Goal: Check status: Check status

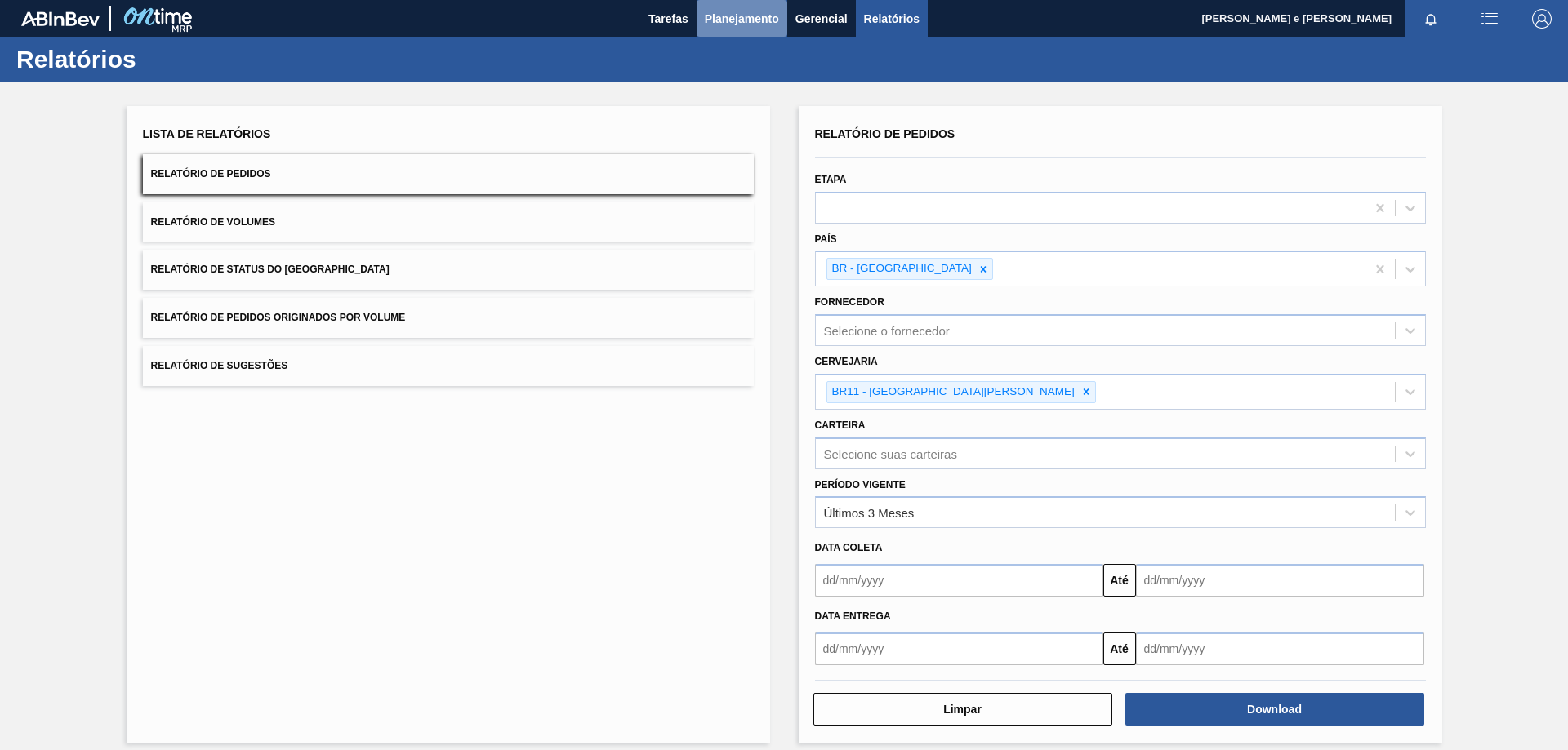
click at [729, 9] on span "Planejamento" at bounding box center [741, 19] width 74 height 20
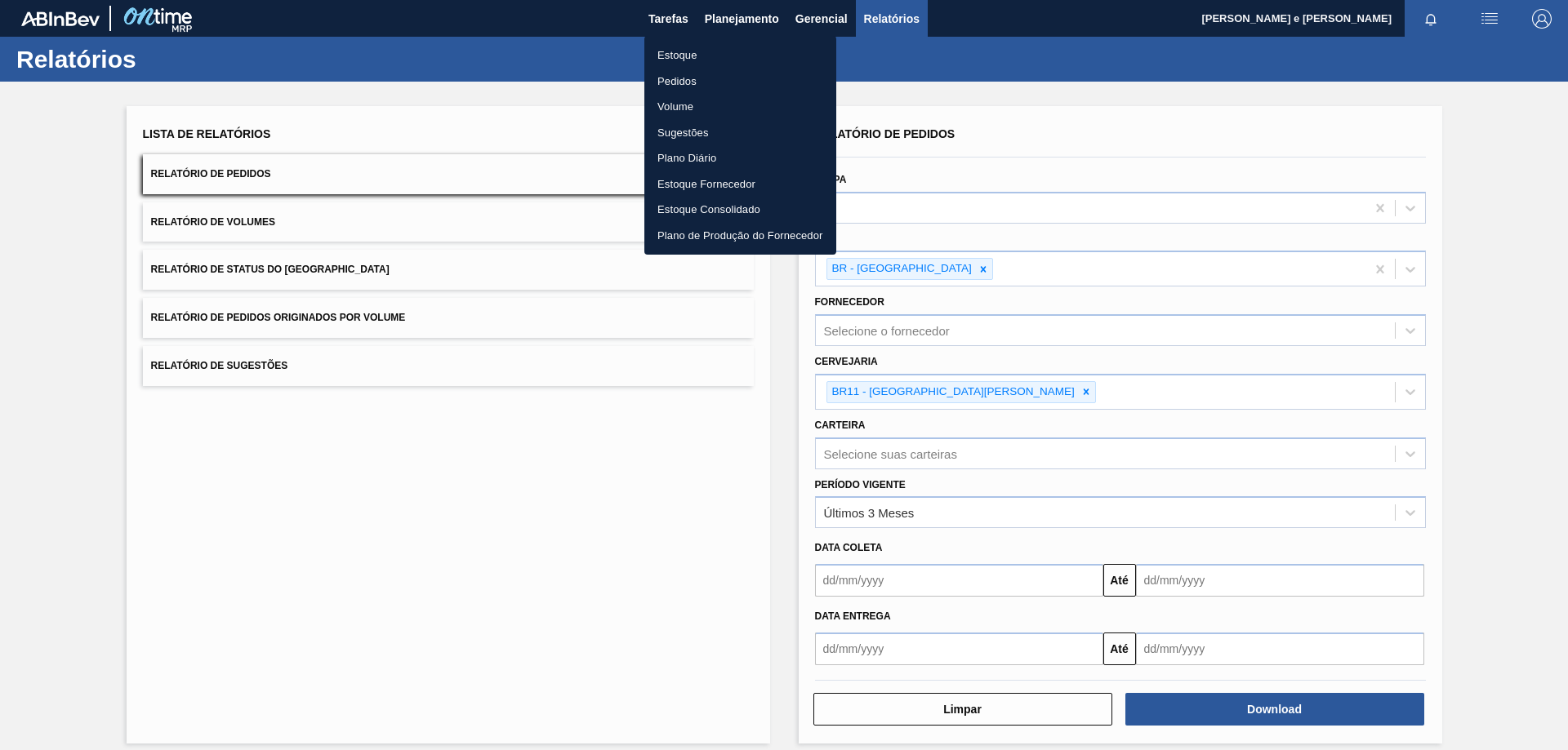
click at [664, 78] on li "Pedidos" at bounding box center [740, 81] width 192 height 26
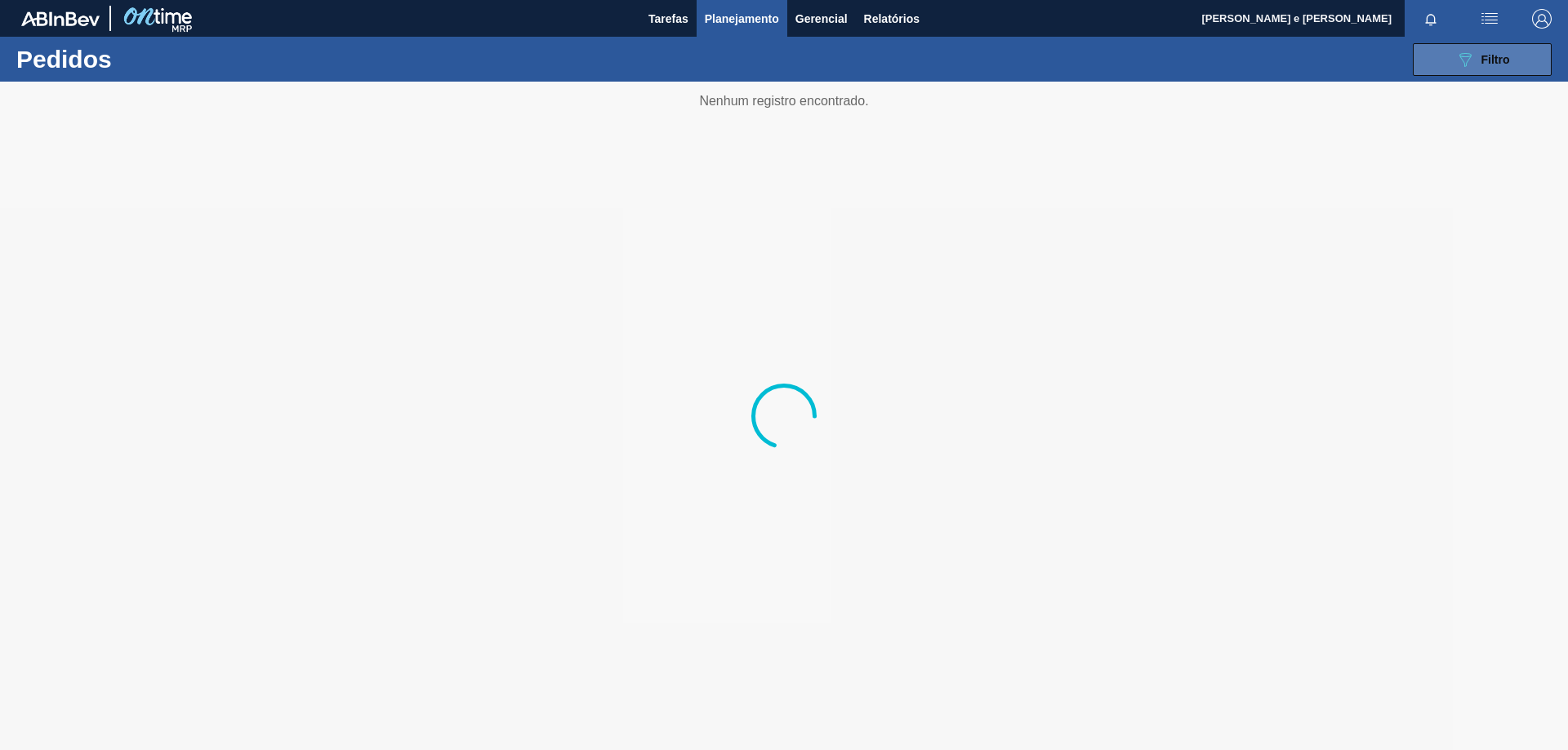
click at [1476, 56] on div "089F7B8B-B2A5-4AFE-B5C0-19BA573D28AC Filtro" at bounding box center [1482, 60] width 55 height 20
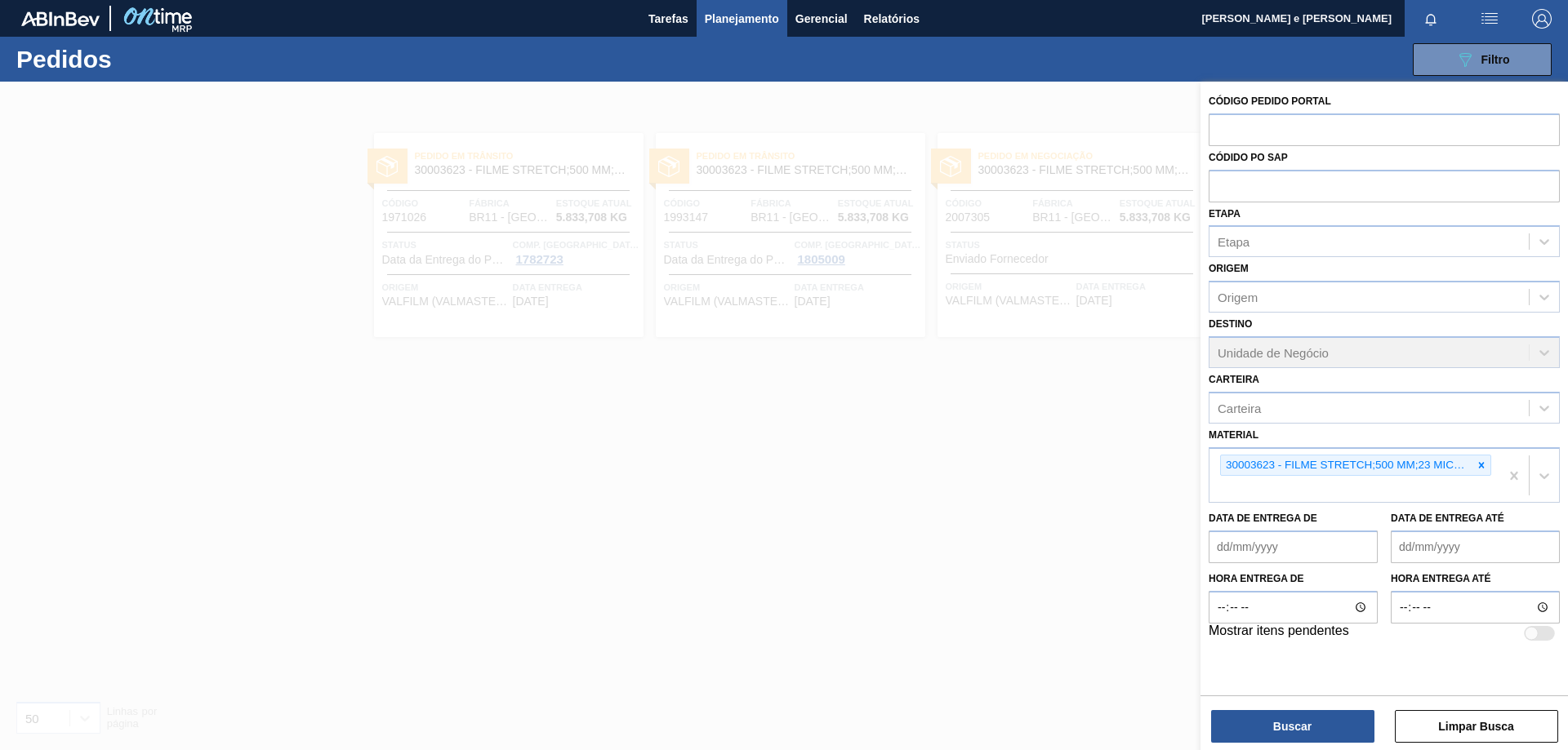
click at [1481, 466] on icon at bounding box center [1481, 465] width 12 height 12
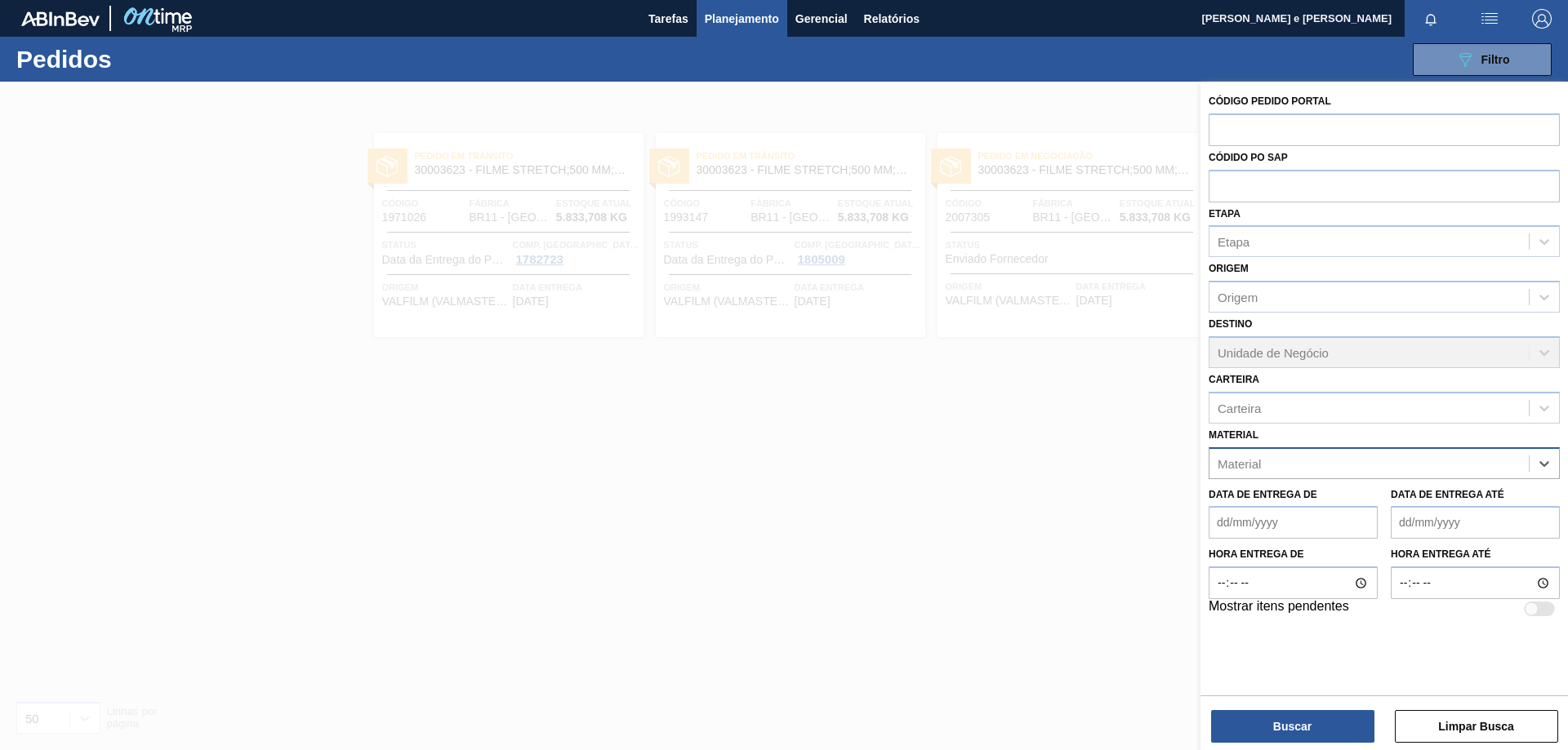
paste input "30012581"
type input "30012581"
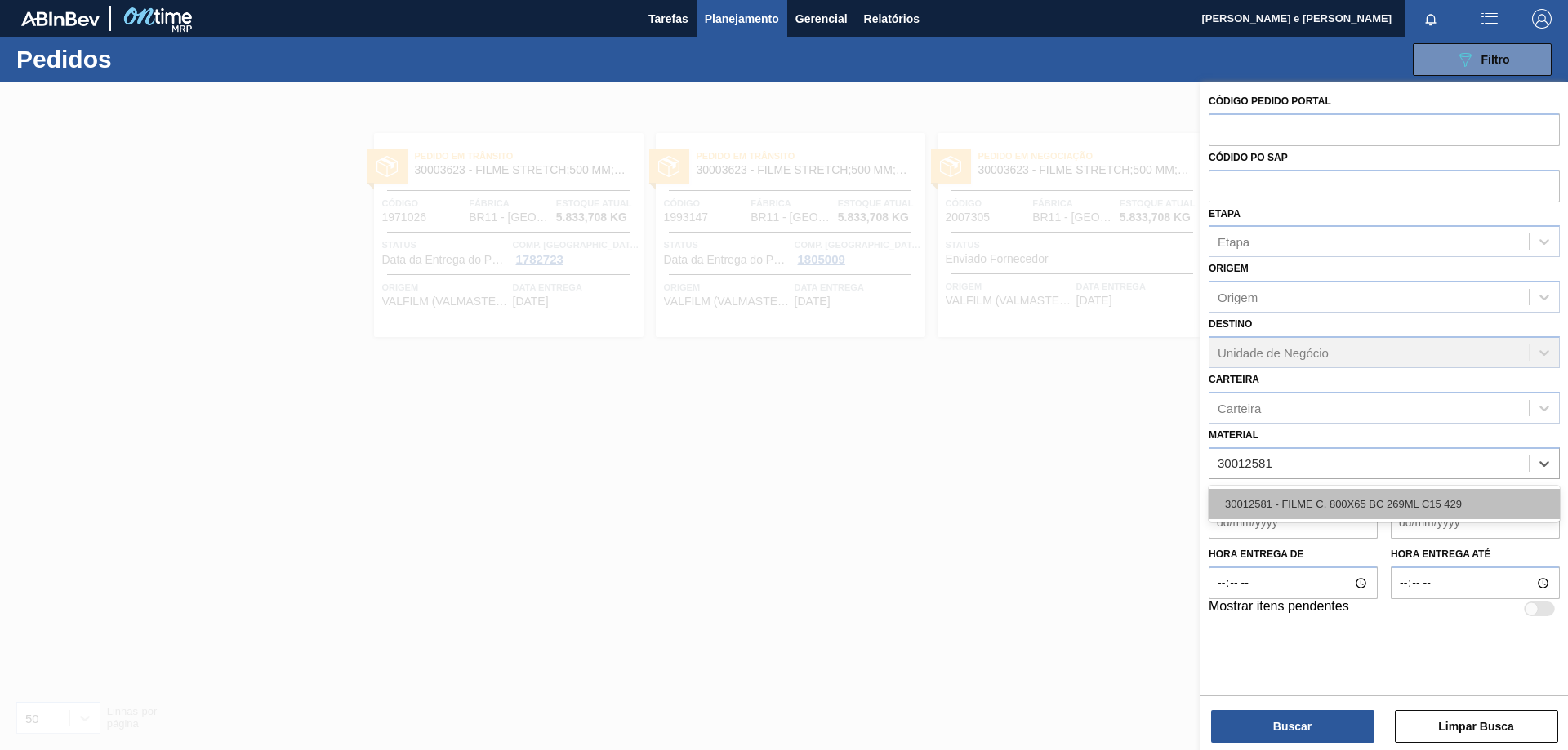
click at [1291, 496] on div "30012581 - FILME C. 800X65 BC 269ML C15 429" at bounding box center [1383, 504] width 351 height 30
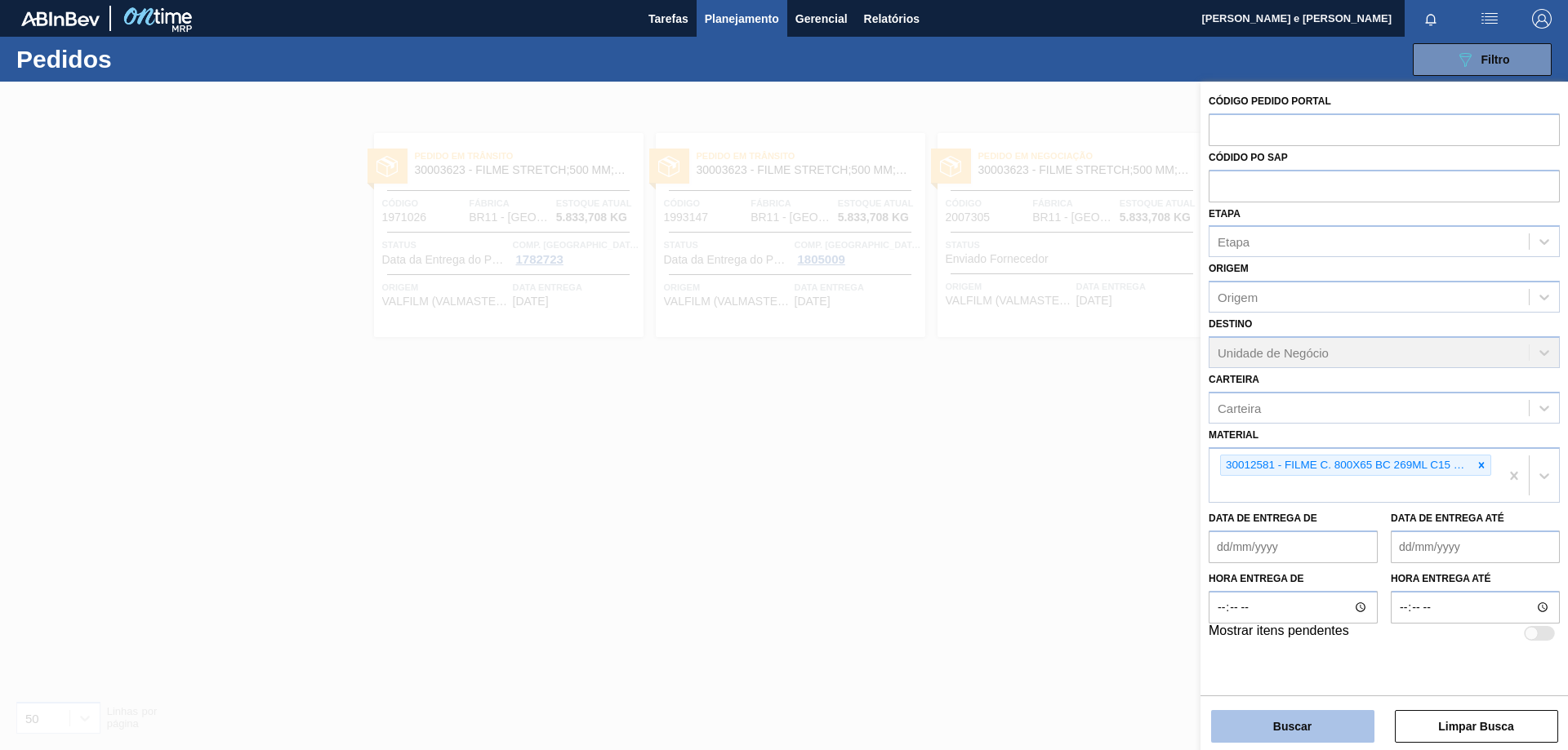
click at [1259, 717] on button "Buscar" at bounding box center [1292, 726] width 163 height 32
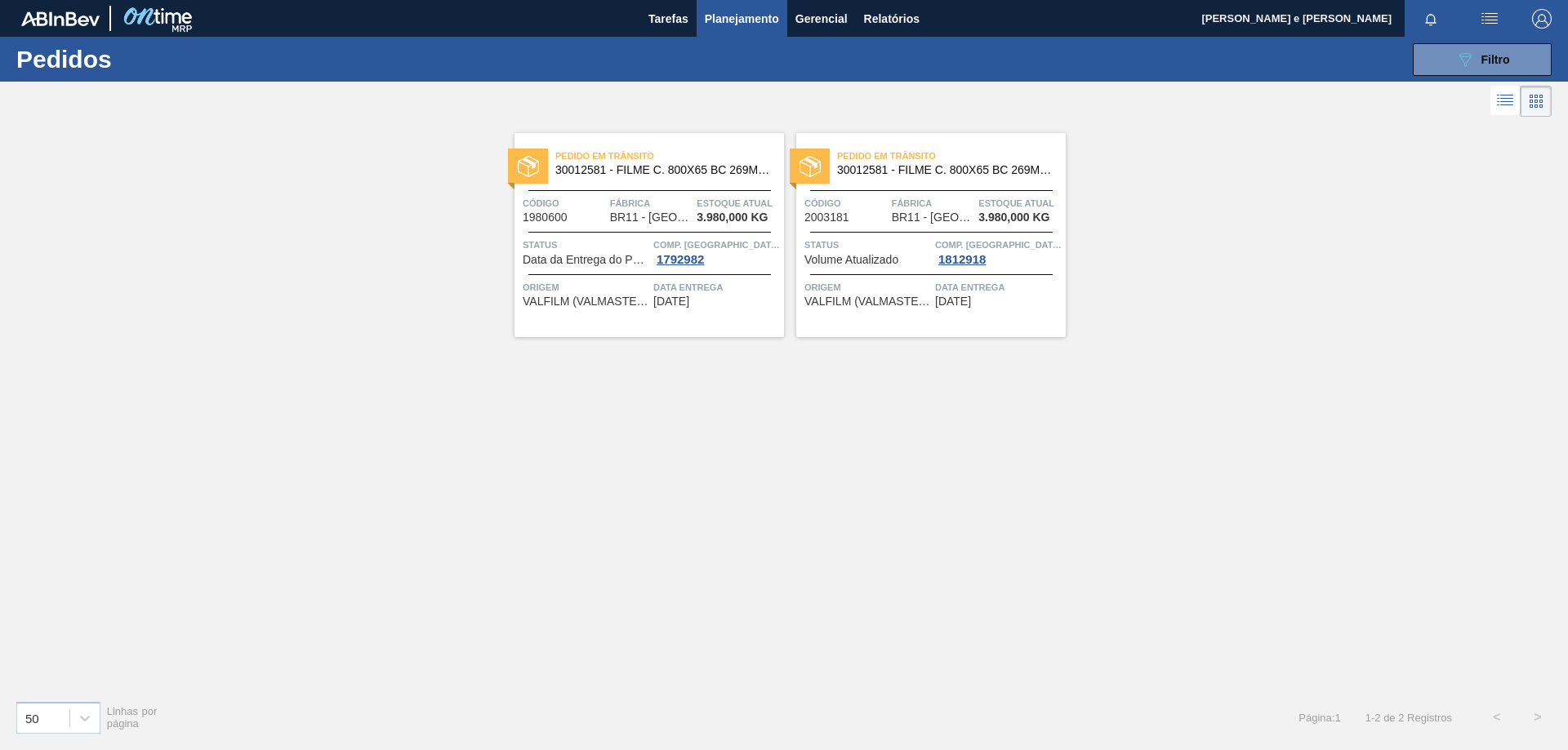
click at [735, 214] on span "3.980,000 KG" at bounding box center [732, 217] width 71 height 13
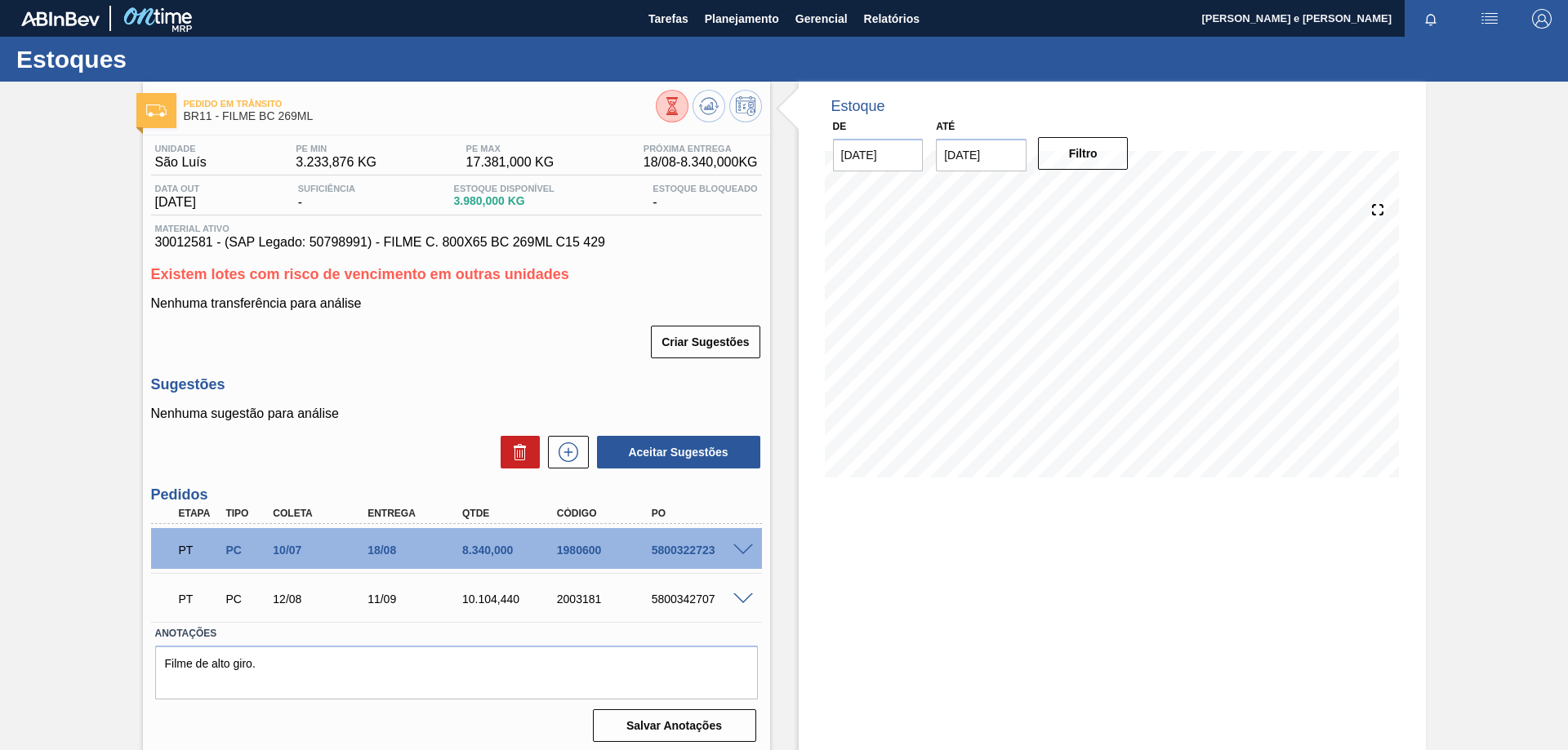
click at [742, 555] on div "5800322723" at bounding box center [700, 550] width 107 height 13
click at [739, 549] on span at bounding box center [743, 551] width 20 height 13
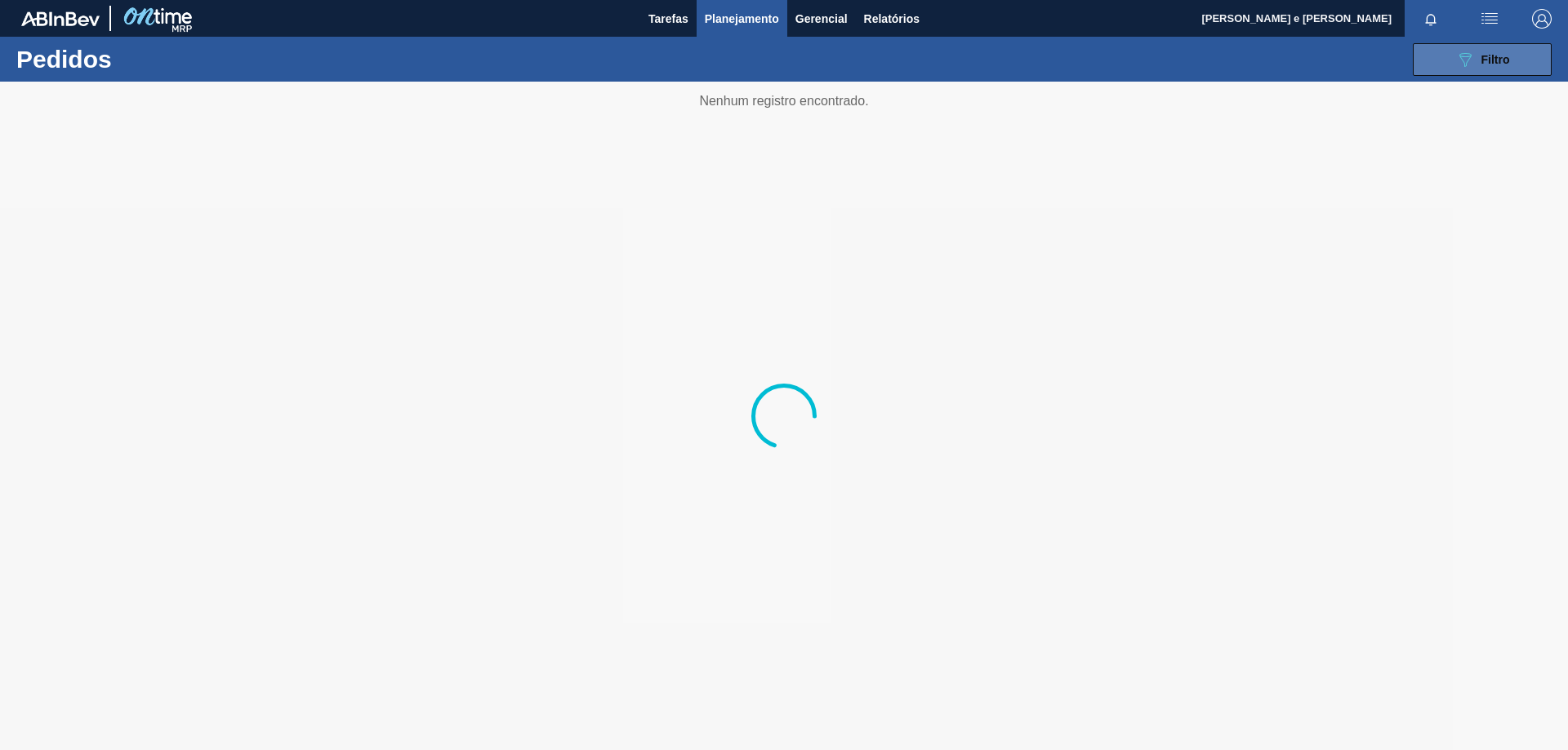
click at [1460, 57] on icon "089F7B8B-B2A5-4AFE-B5C0-19BA573D28AC" at bounding box center [1464, 60] width 20 height 20
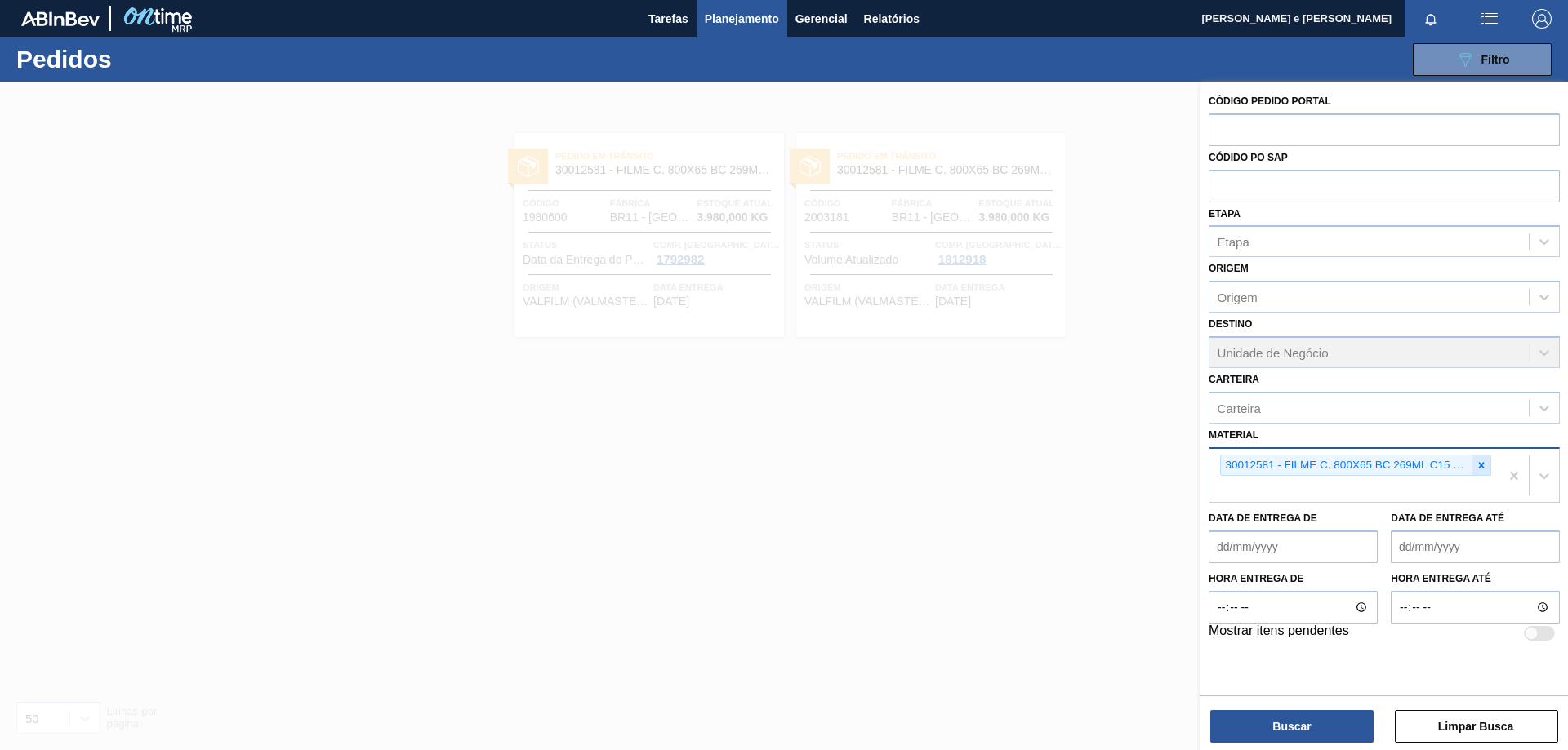
click at [1479, 466] on icon at bounding box center [1481, 465] width 12 height 12
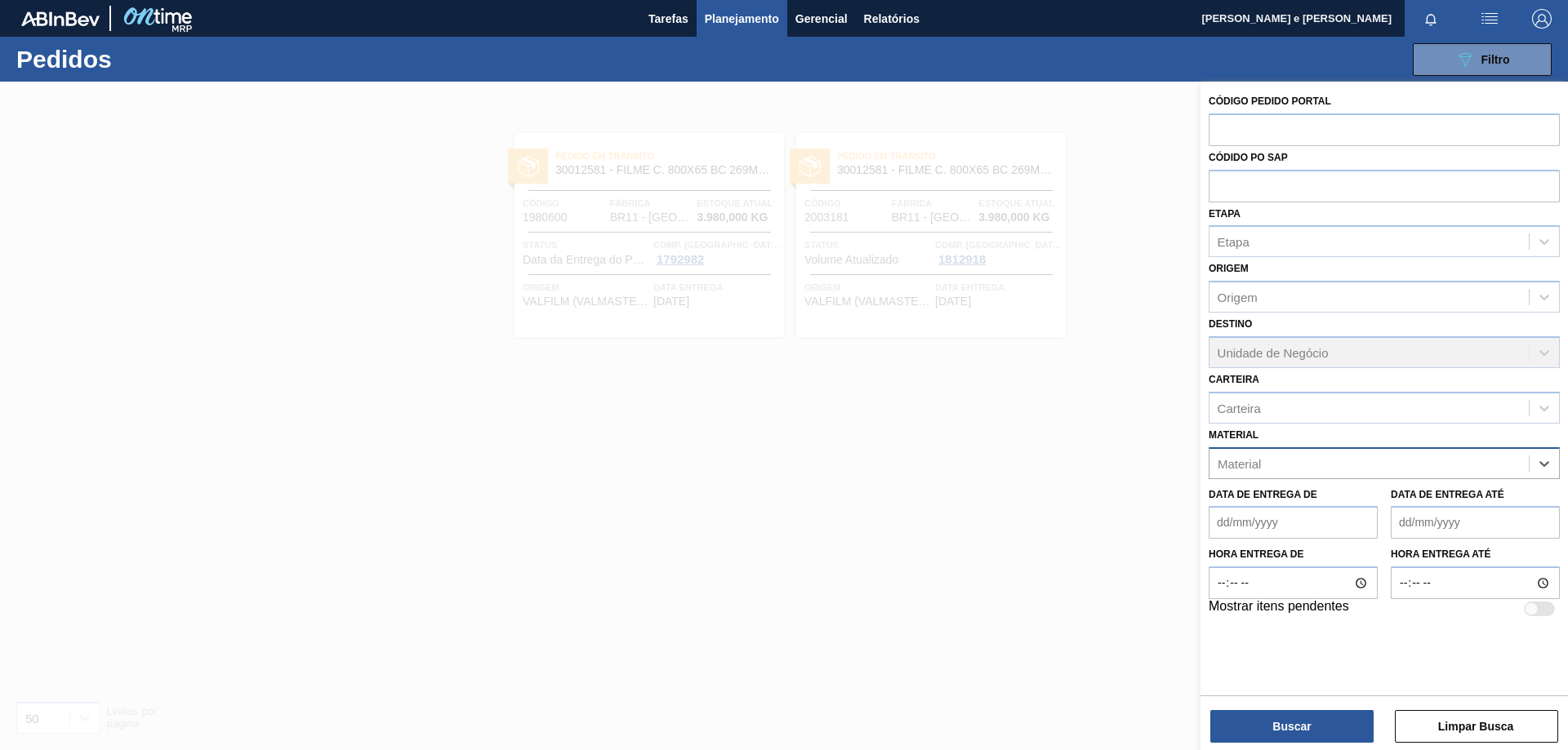
paste input "30003623"
type input "30003623"
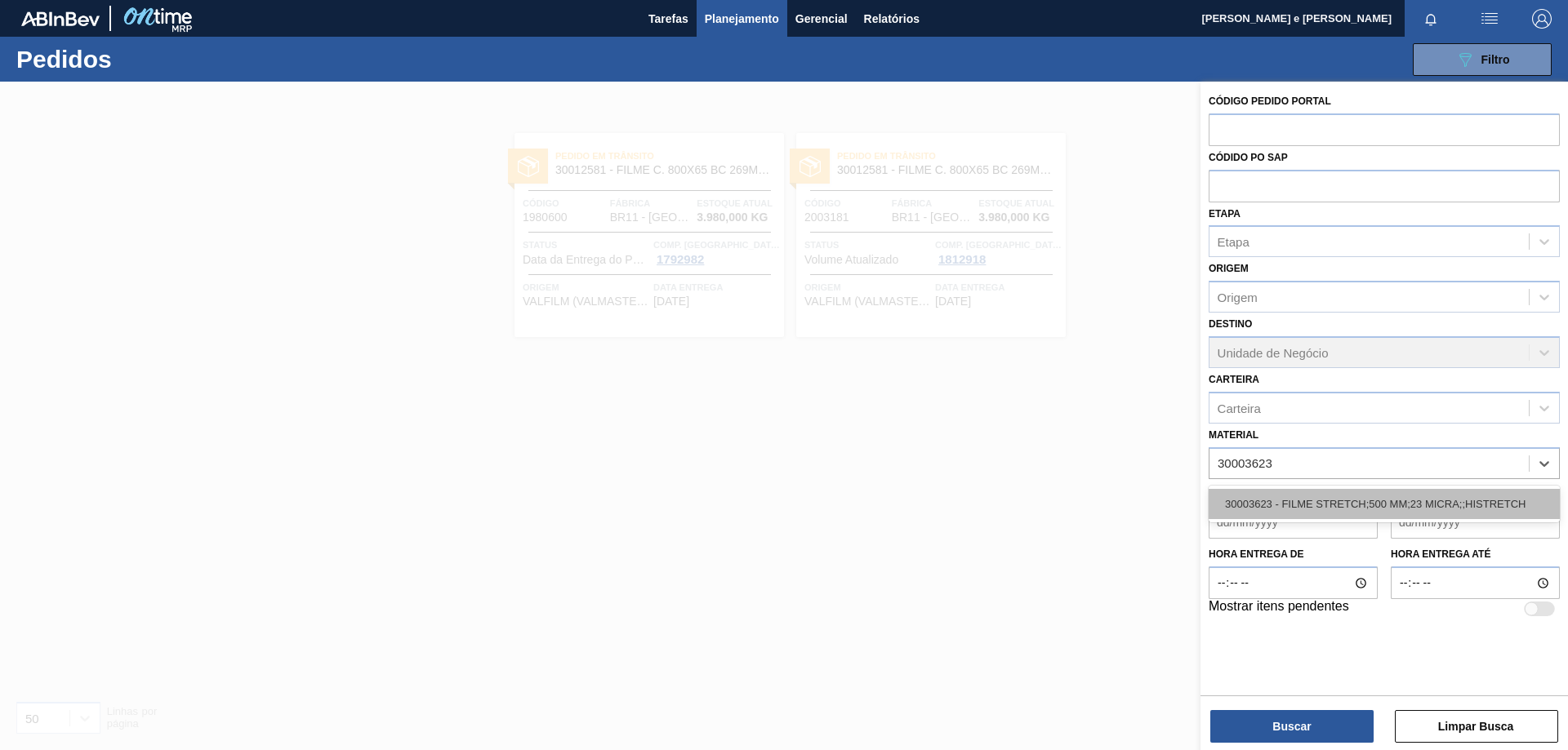
click at [1266, 497] on div "30003623 - FILME STRETCH;500 MM;23 MICRA;;HISTRETCH" at bounding box center [1383, 504] width 351 height 30
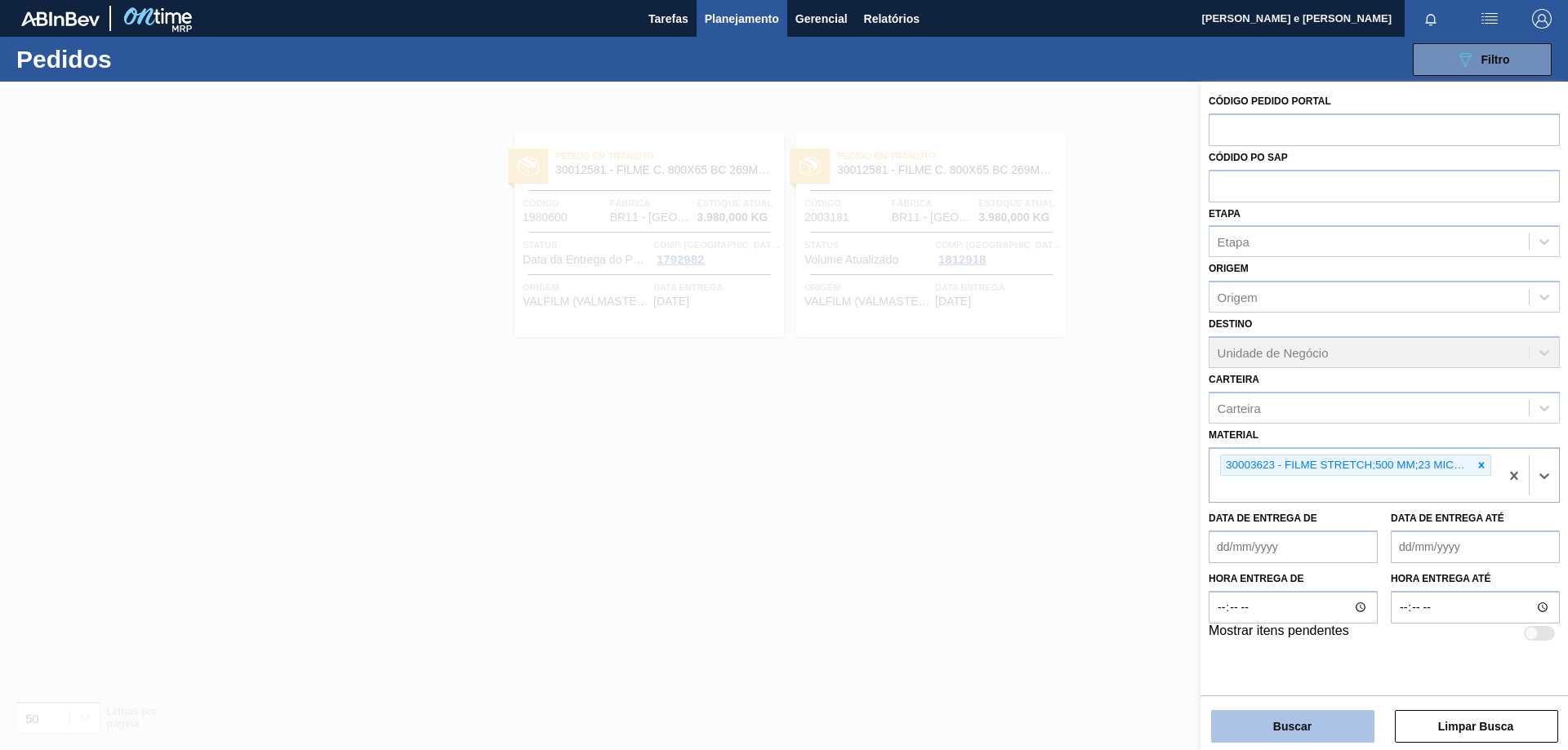
click at [1274, 736] on button "Buscar" at bounding box center [1292, 726] width 163 height 32
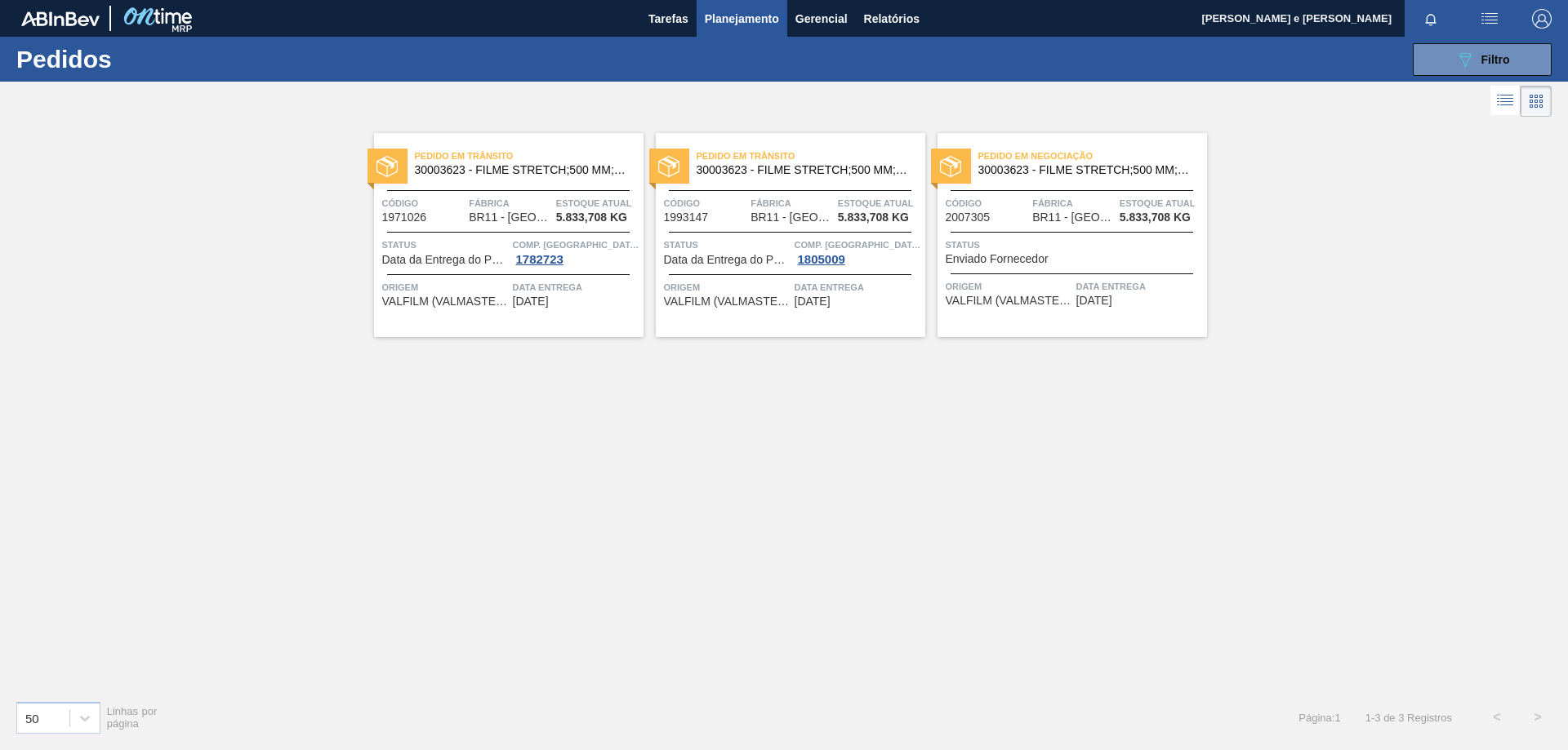
click at [747, 555] on div "Pedido [PERSON_NAME] 30003623 - FILME STRETCH;500 MM;23 MICRA;;HISTRETCH Código…" at bounding box center [784, 404] width 1568 height 566
click at [493, 235] on div "Pedido [PERSON_NAME] 30003623 - FILME STRETCH;500 MM;23 MICRA;;HISTRETCH Código…" at bounding box center [508, 235] width 269 height 204
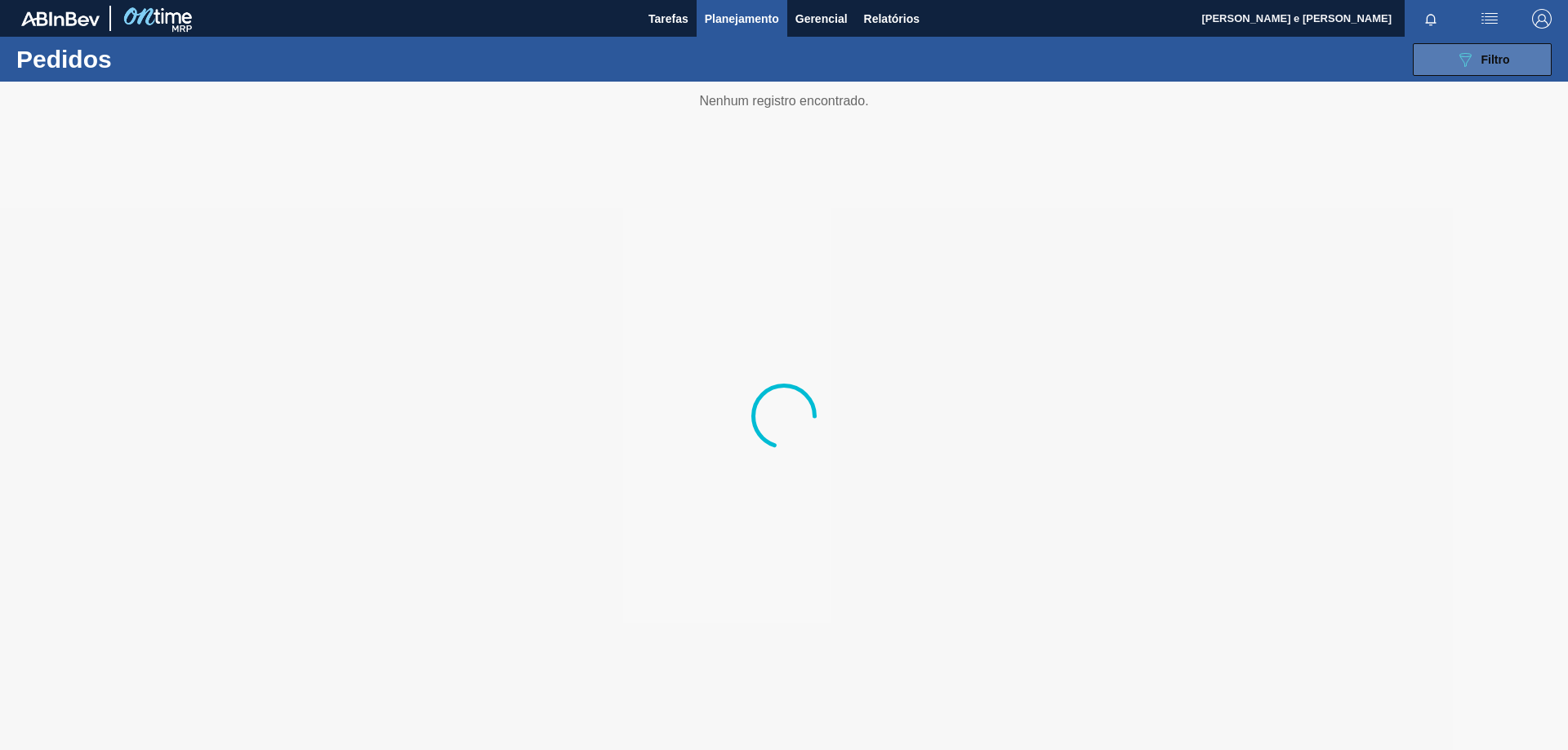
click at [1485, 50] on div "089F7B8B-B2A5-4AFE-B5C0-19BA573D28AC Filtro" at bounding box center [1482, 60] width 55 height 20
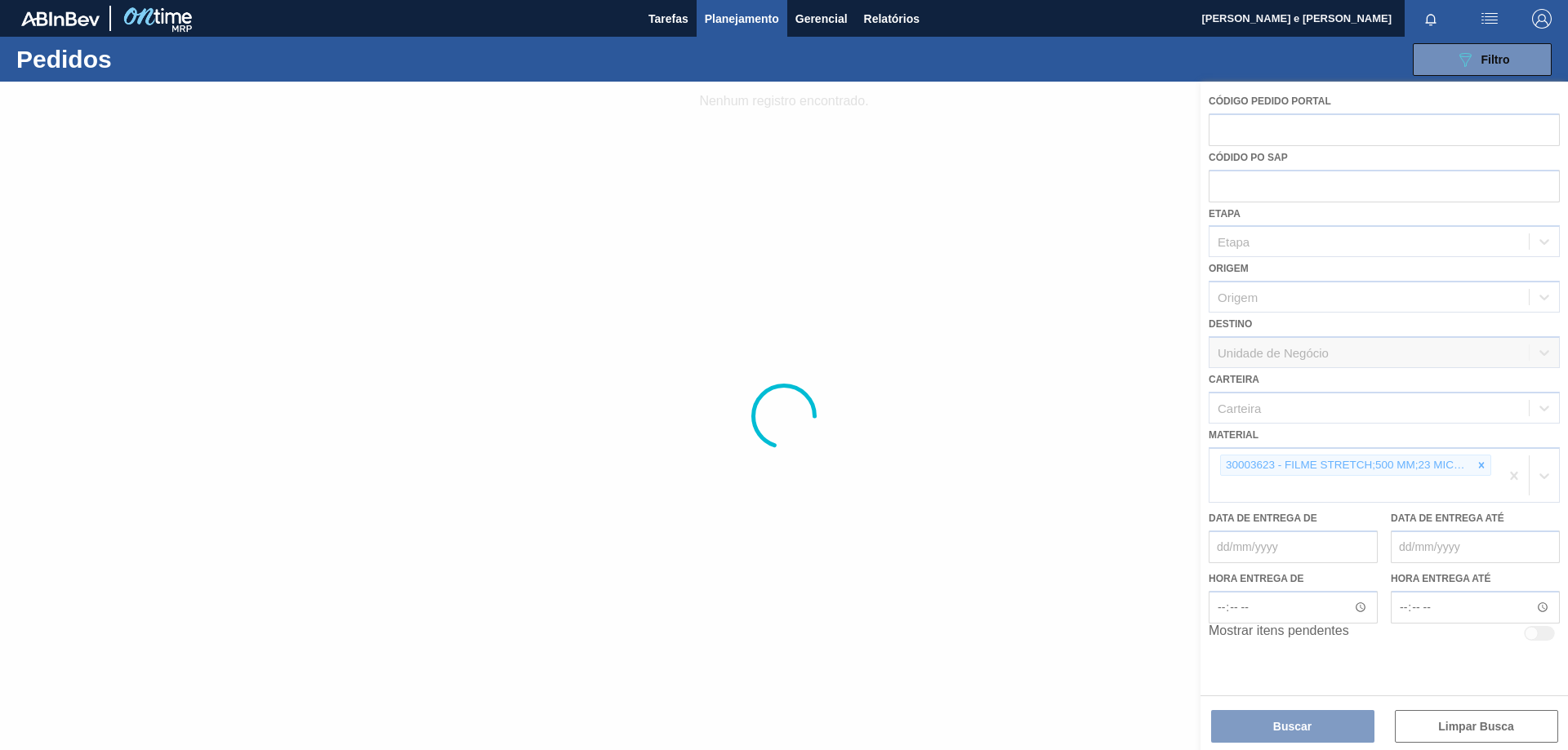
click at [1477, 466] on div at bounding box center [784, 416] width 1568 height 669
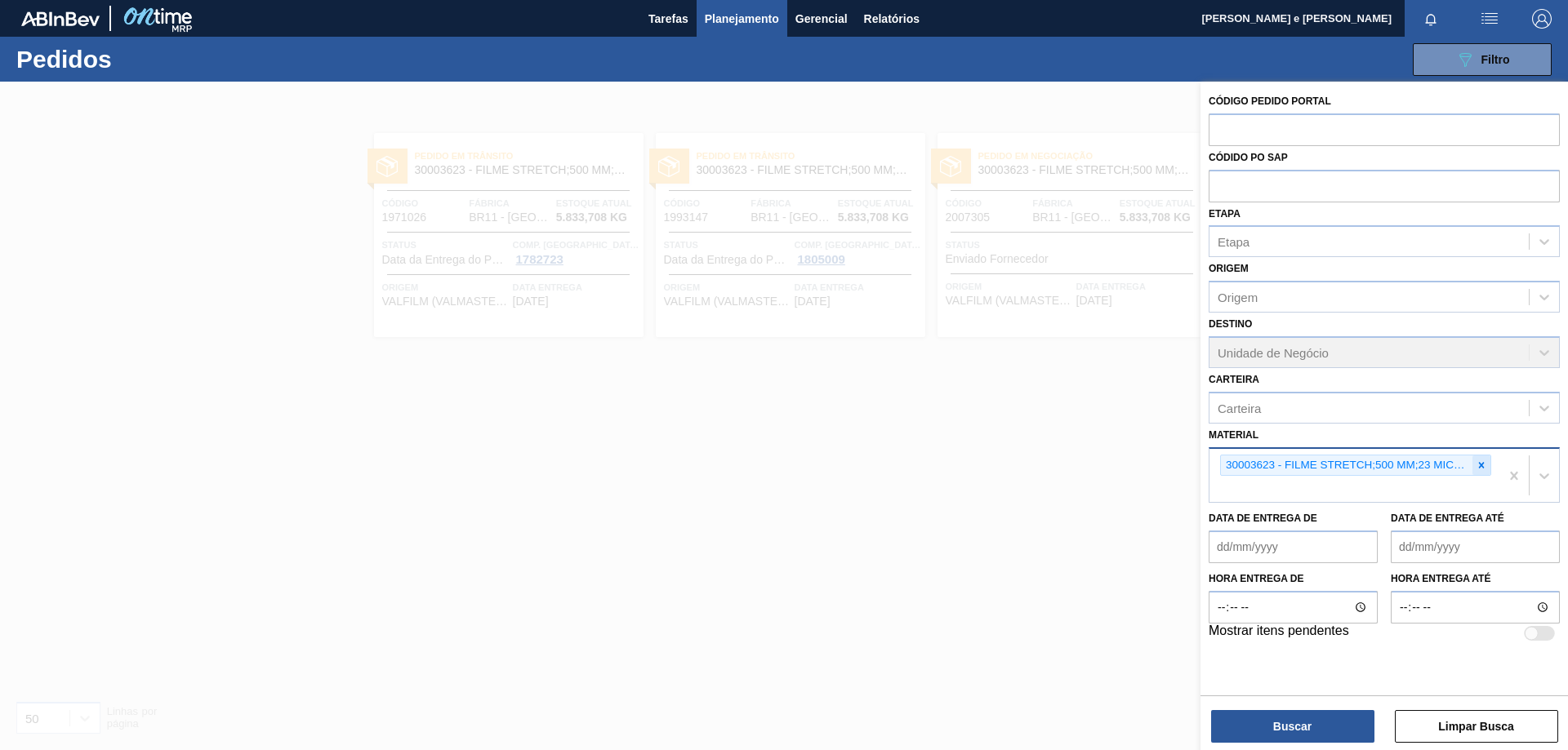
click at [1484, 466] on icon at bounding box center [1481, 465] width 12 height 12
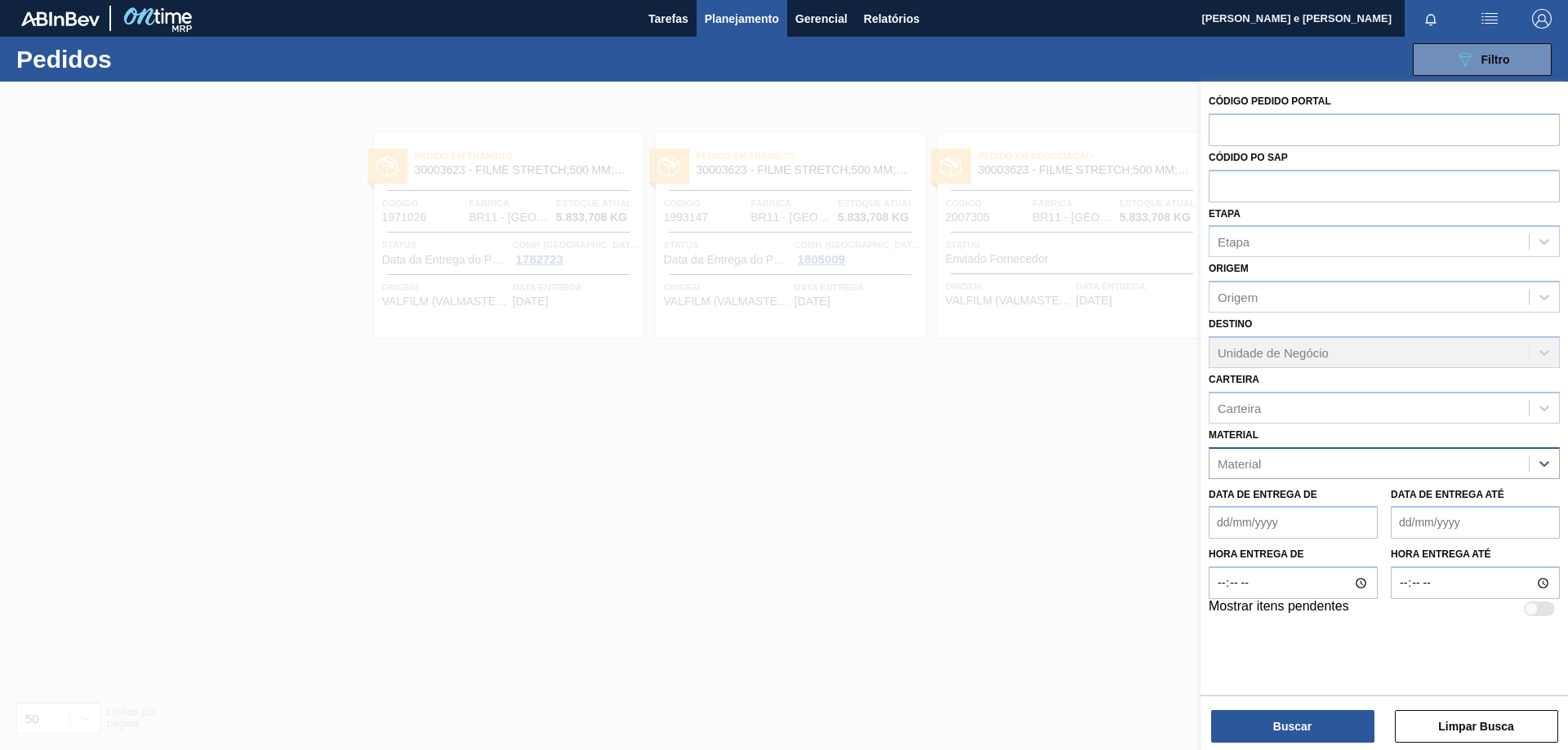
paste input "30007969"
type input "30007969"
click at [1298, 512] on div "30007969 - TAMPA AL AUTO CDL PRATA CANPACK" at bounding box center [1383, 504] width 351 height 30
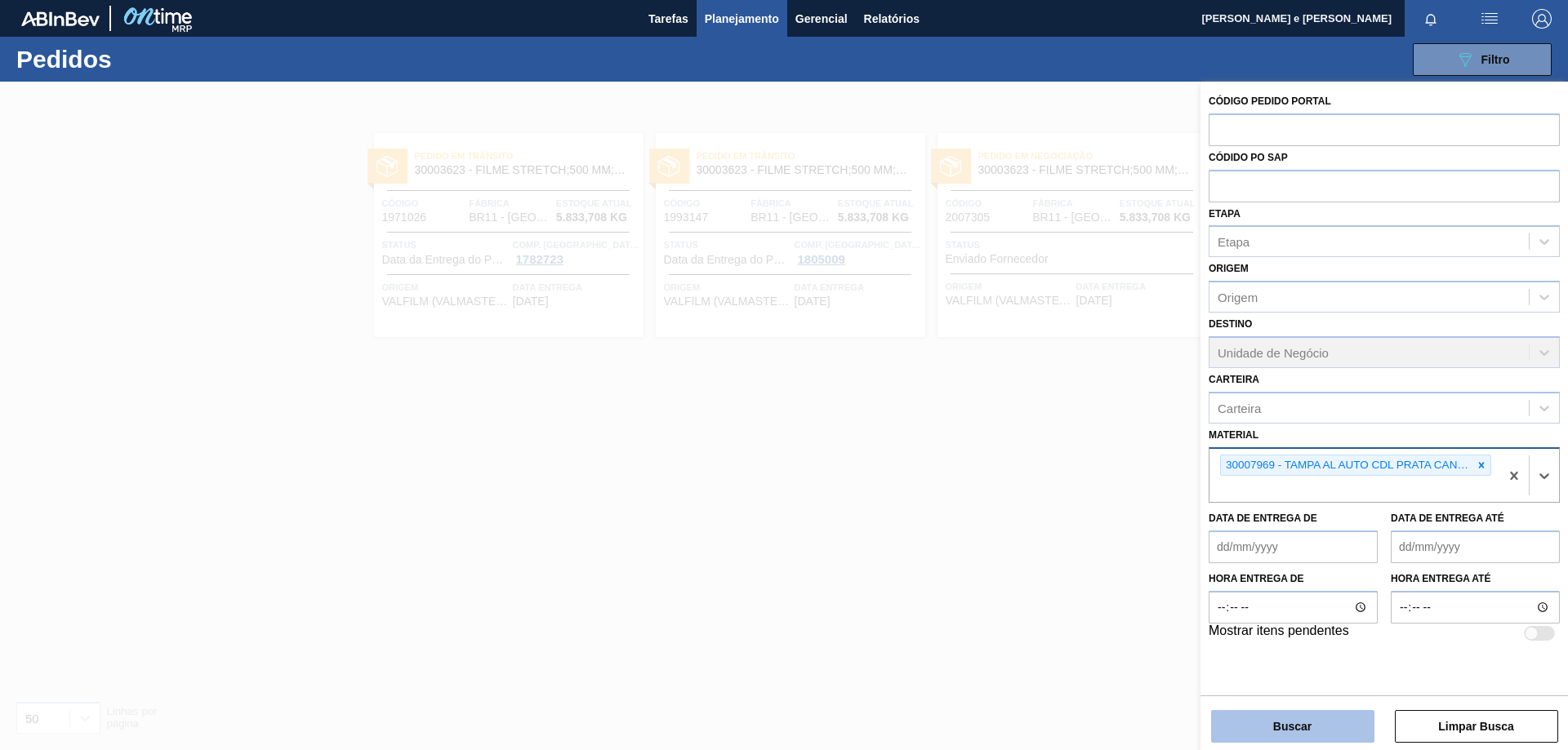
click at [1308, 735] on button "Buscar" at bounding box center [1292, 726] width 163 height 32
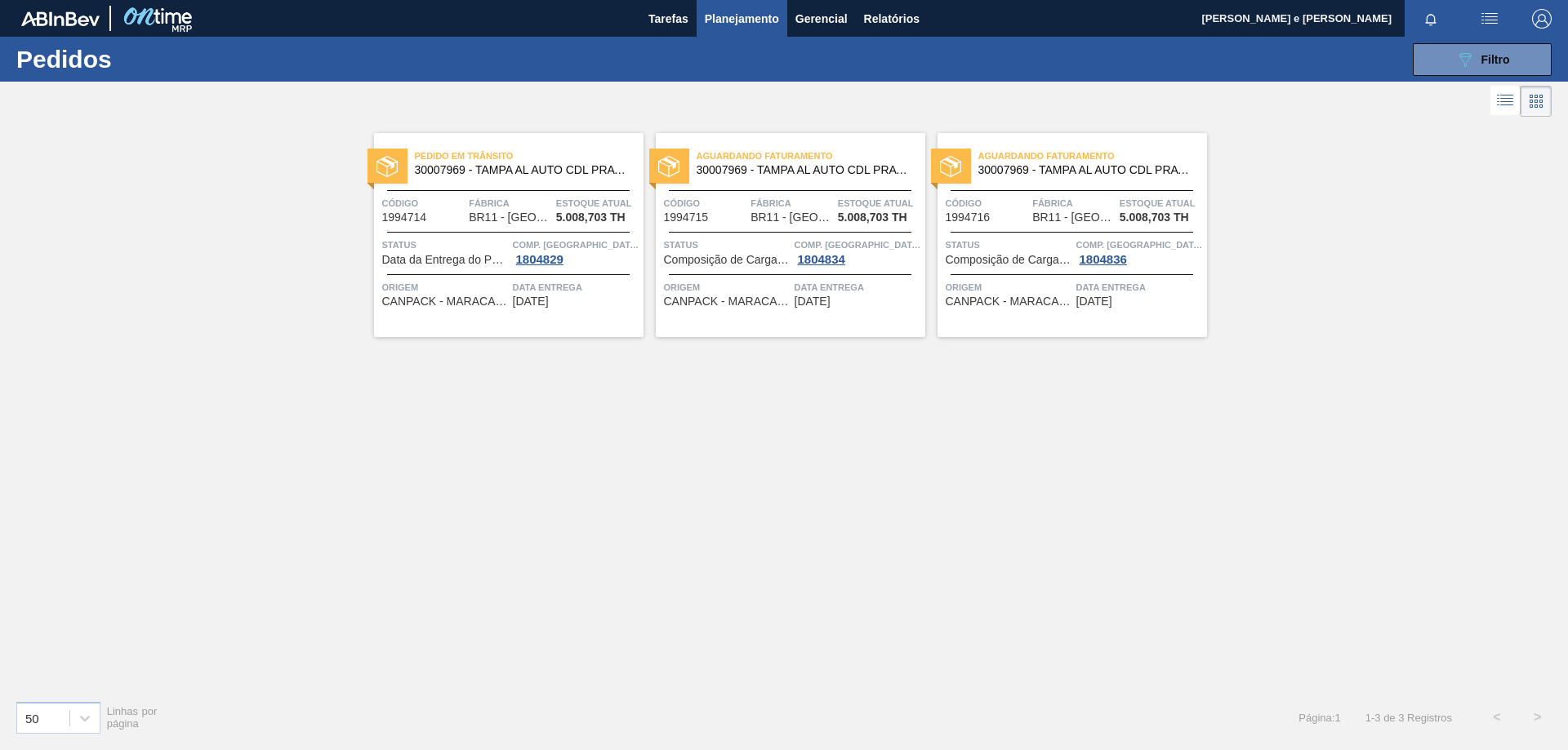
click at [553, 229] on div "Pedido [PERSON_NAME] 30007969 - TAMPA AL AUTO CDL PRATA CANPACK Código 1994714 …" at bounding box center [508, 235] width 269 height 204
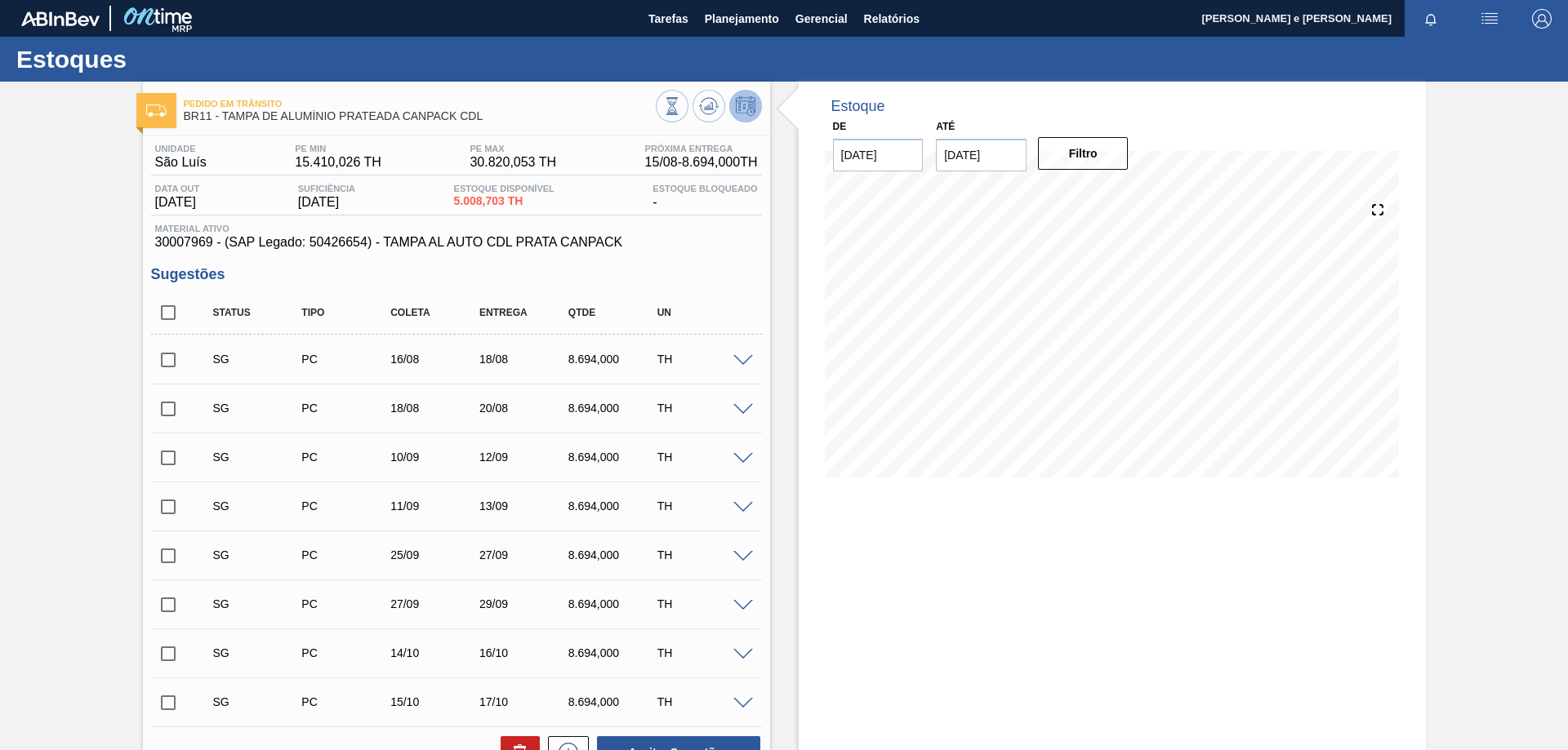
click at [741, 363] on span at bounding box center [743, 361] width 20 height 13
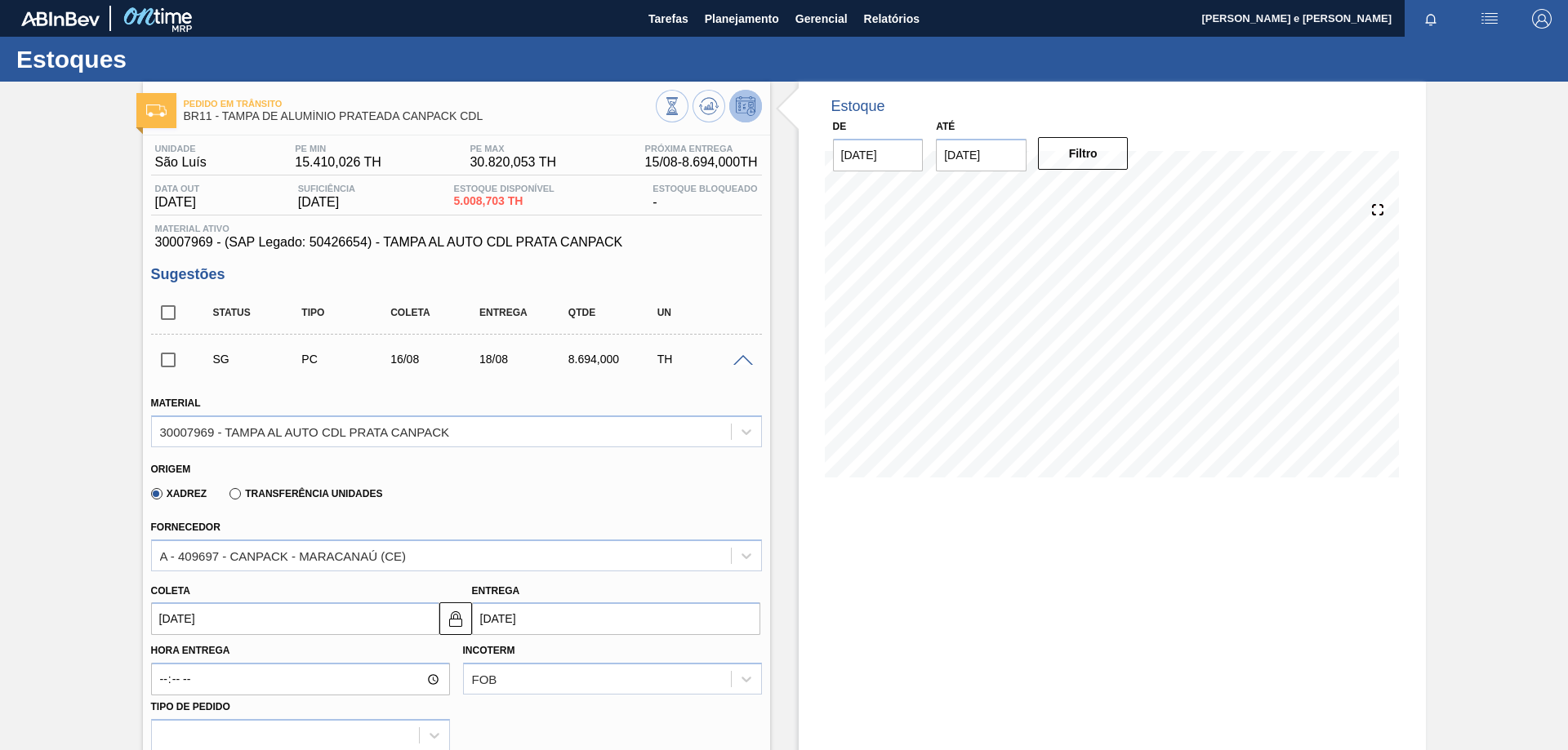
click at [741, 367] on div "SG PC 16/08 18/08 8.694,000 TH" at bounding box center [456, 359] width 610 height 41
click at [735, 358] on span at bounding box center [743, 361] width 20 height 13
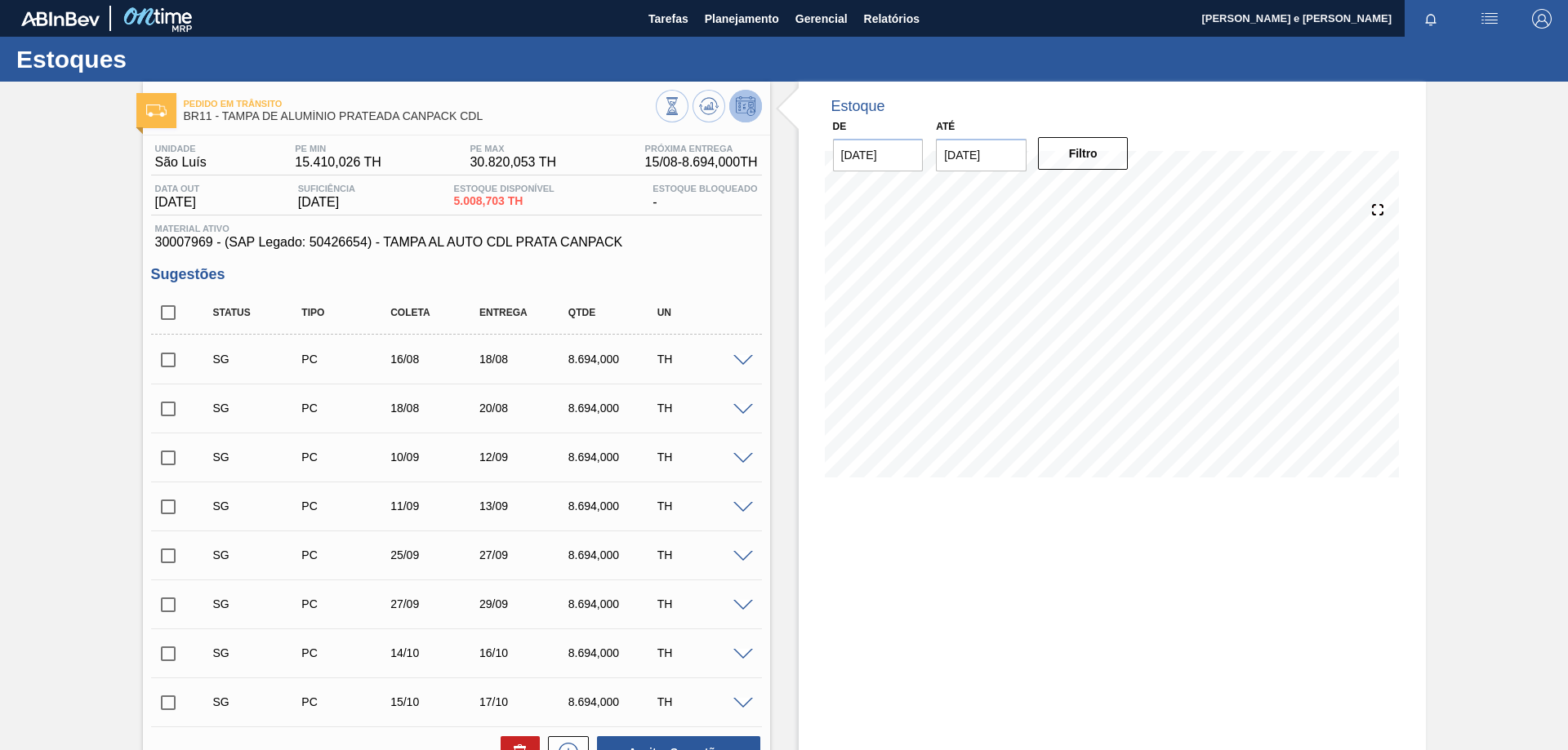
click at [732, 415] on div "SG PC 18/08 20/08 8.694,000 TH" at bounding box center [469, 408] width 533 height 32
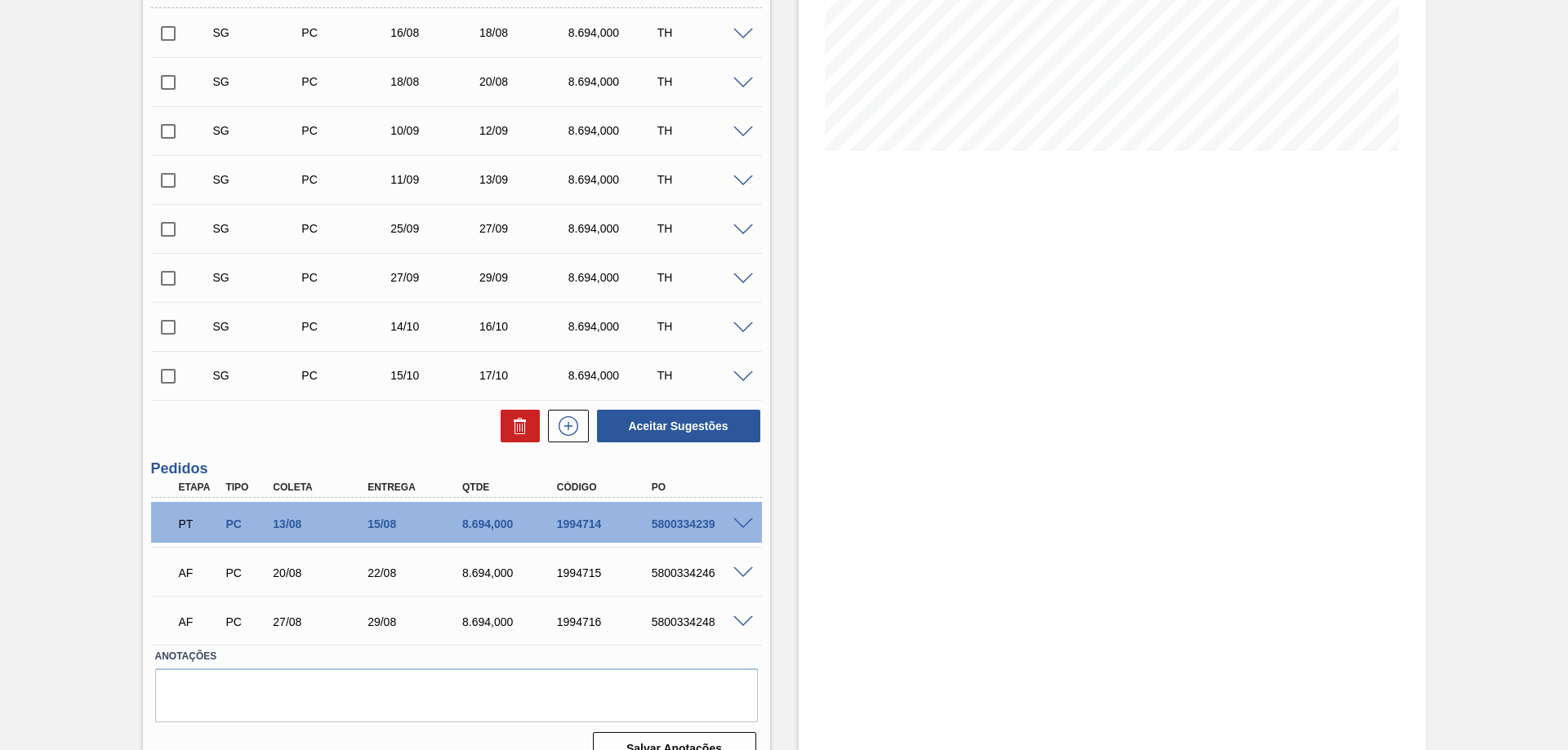
scroll to position [355, 0]
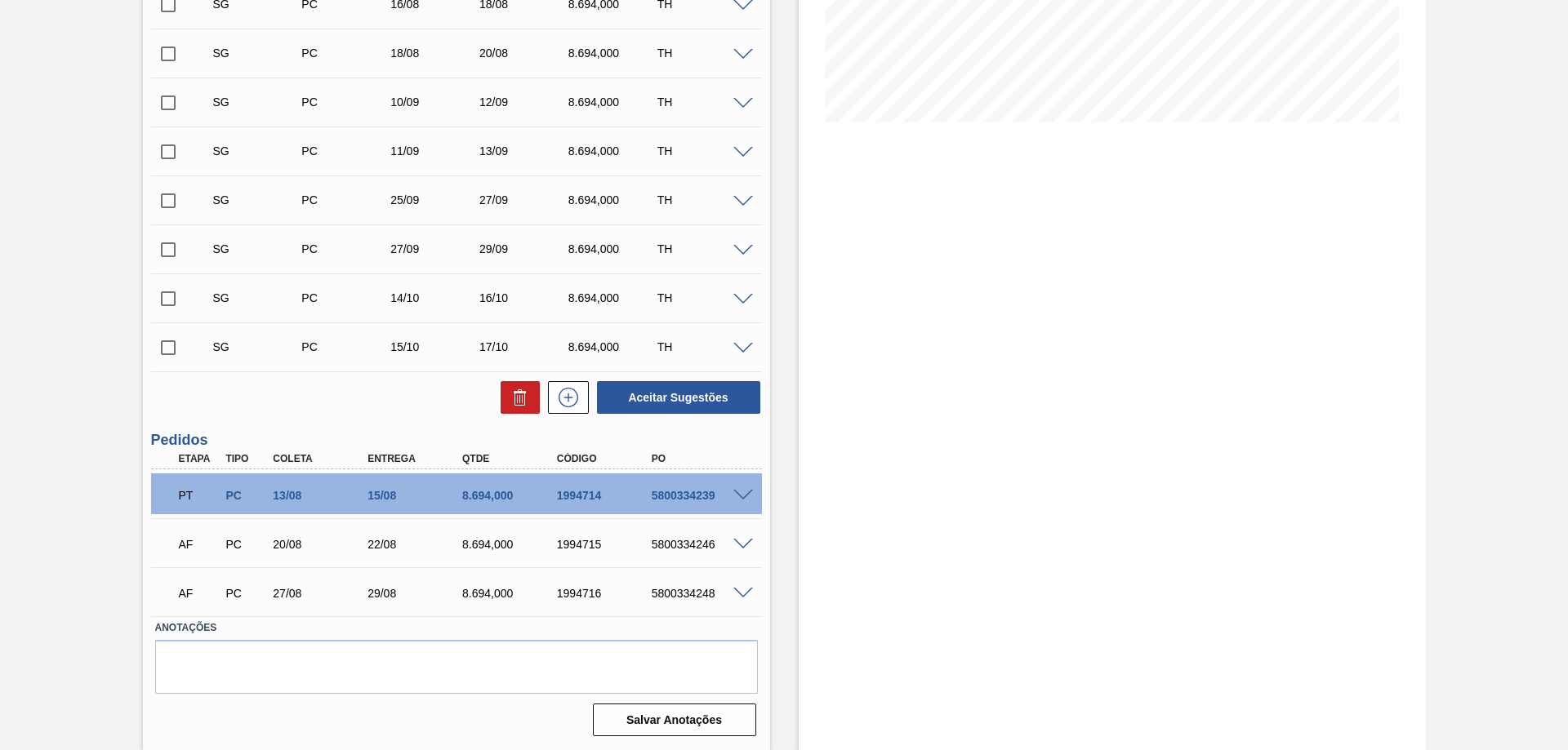
click at [951, 497] on div "Estoque De [DATE] Até [DATE] Filtro" at bounding box center [1111, 238] width 627 height 1024
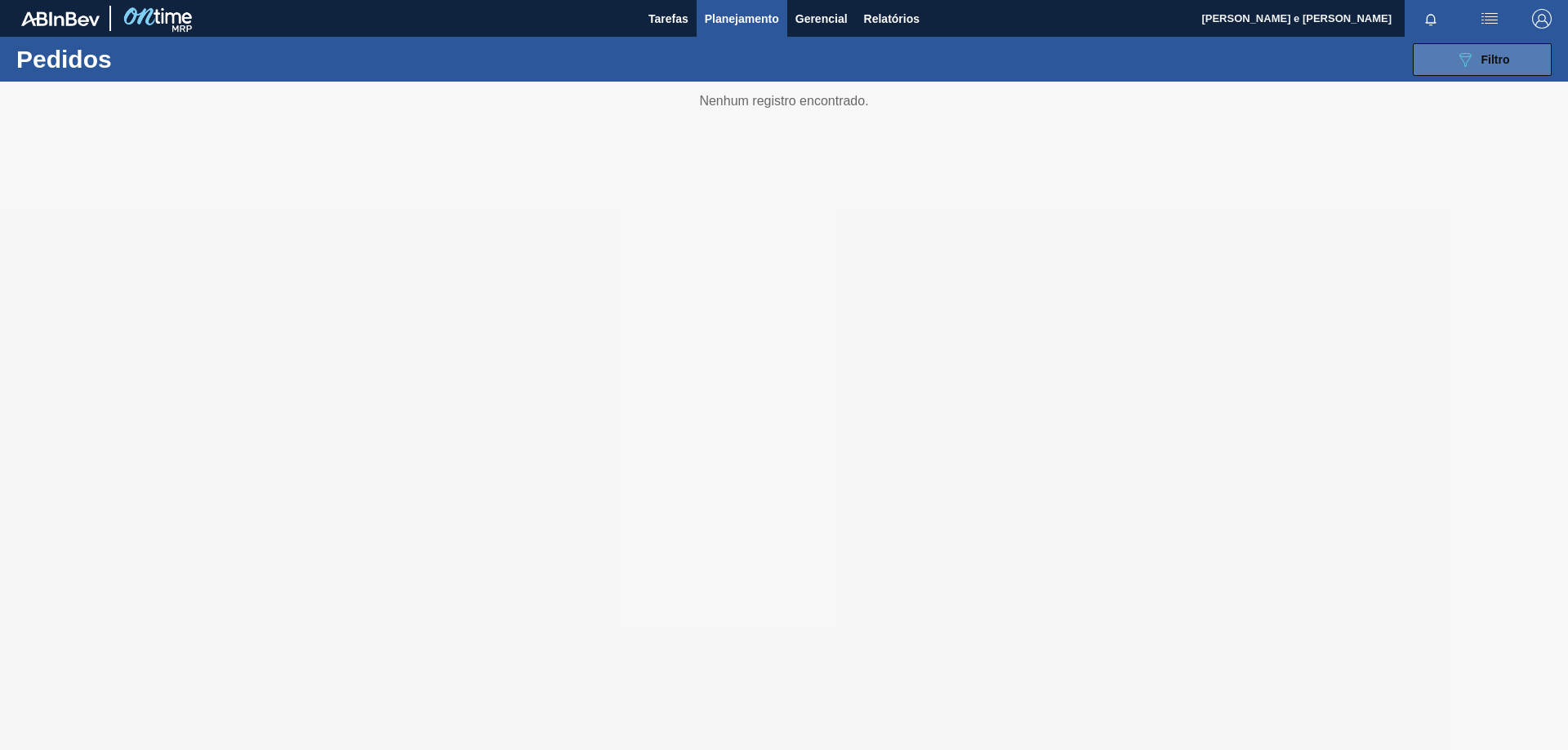
click at [1495, 66] on div "089F7B8B-B2A5-4AFE-B5C0-19BA573D28AC Filtro" at bounding box center [1482, 60] width 55 height 20
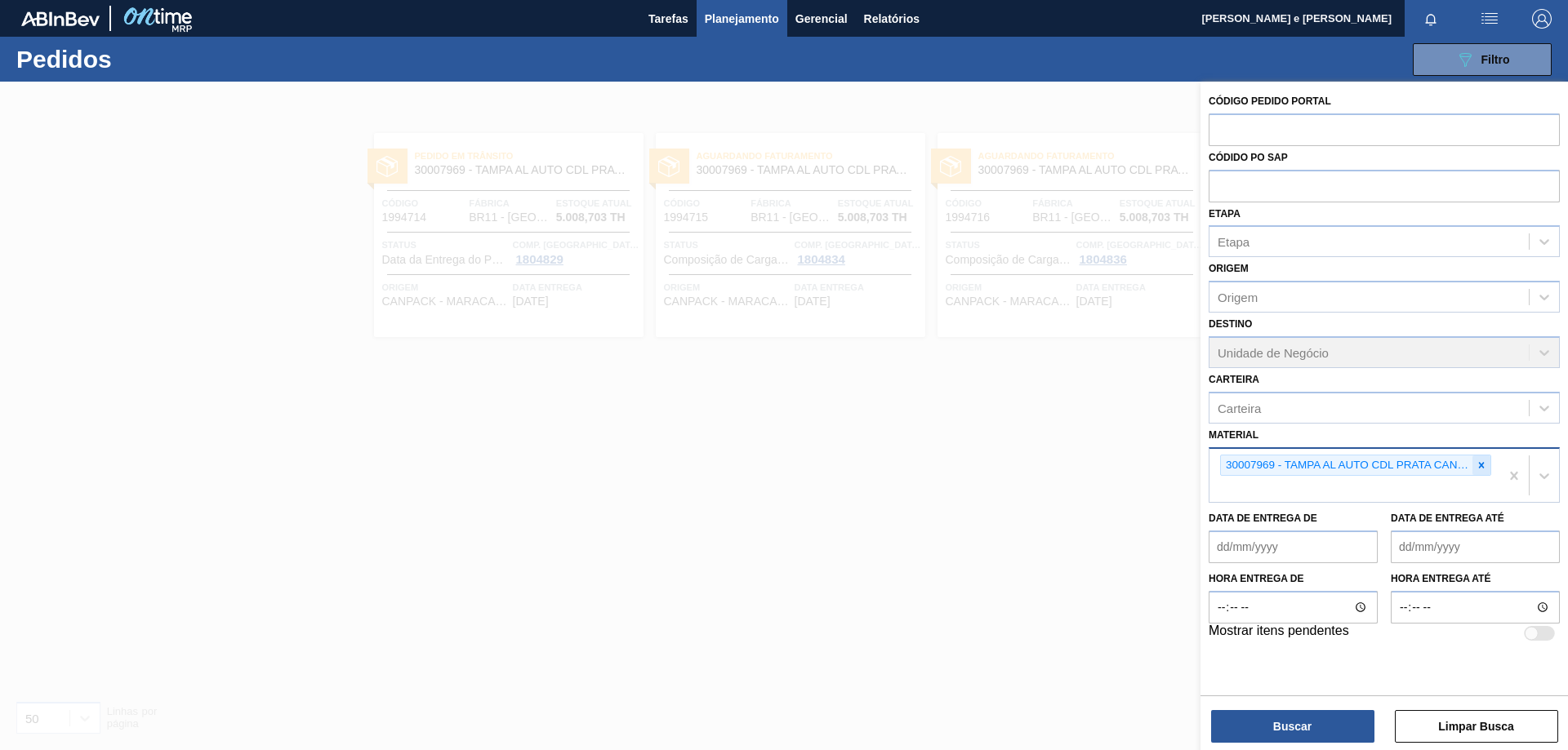
click at [1486, 465] on icon at bounding box center [1481, 465] width 12 height 12
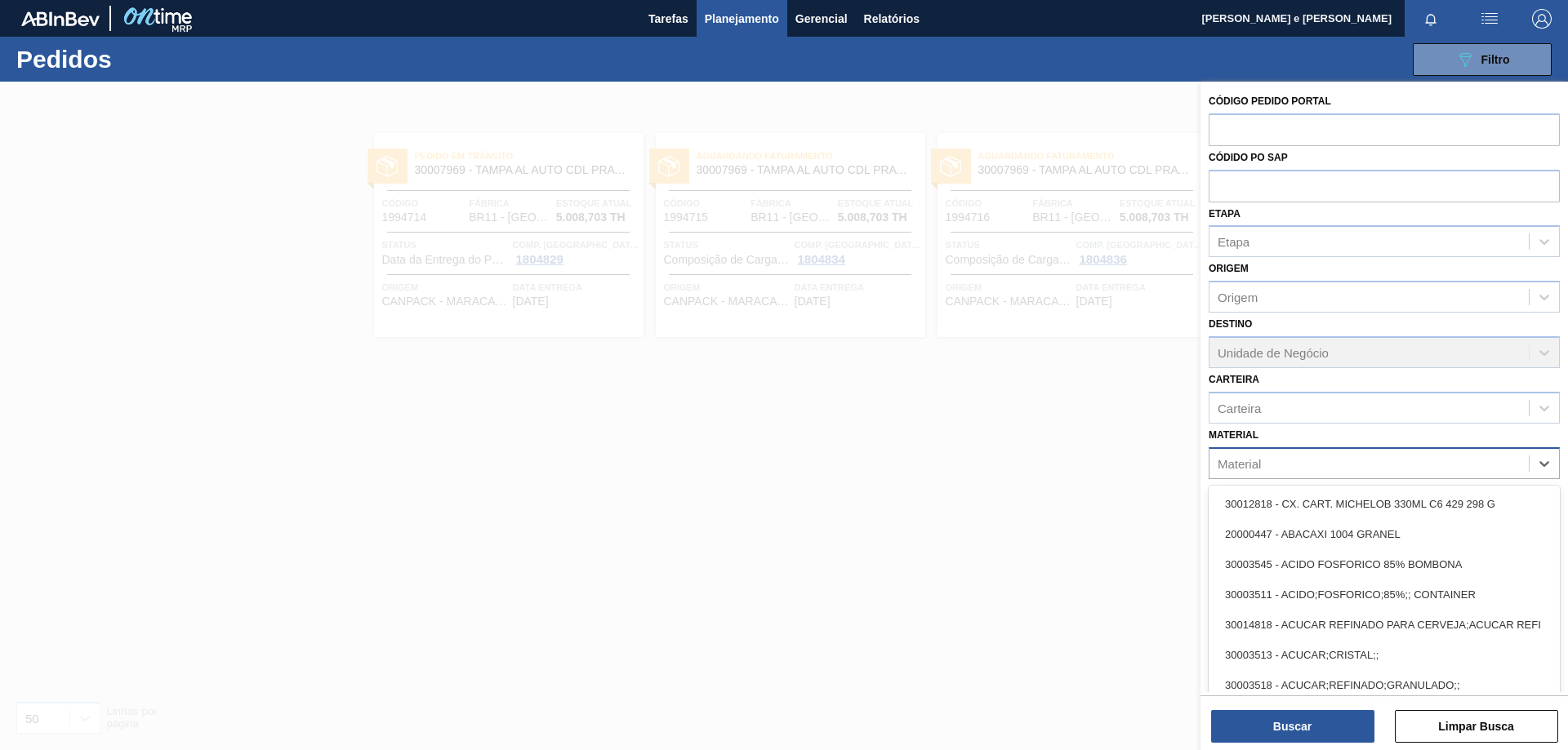
click at [1419, 471] on div "Material" at bounding box center [1368, 463] width 319 height 23
paste input "30003188"
type input "30003188"
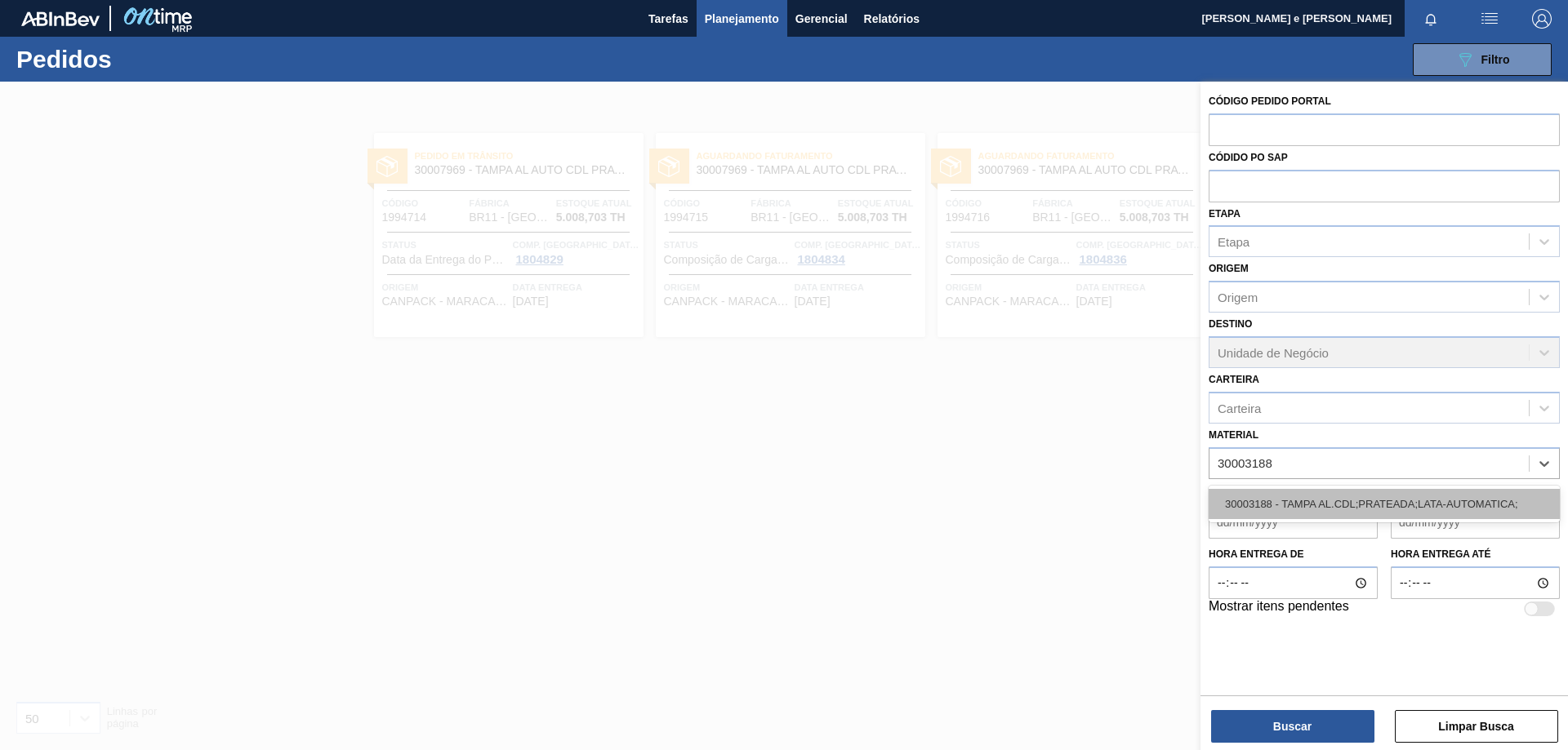
click at [1296, 510] on div "30003188 - TAMPA AL.CDL;PRATEADA;LATA-AUTOMATICA;" at bounding box center [1383, 504] width 351 height 30
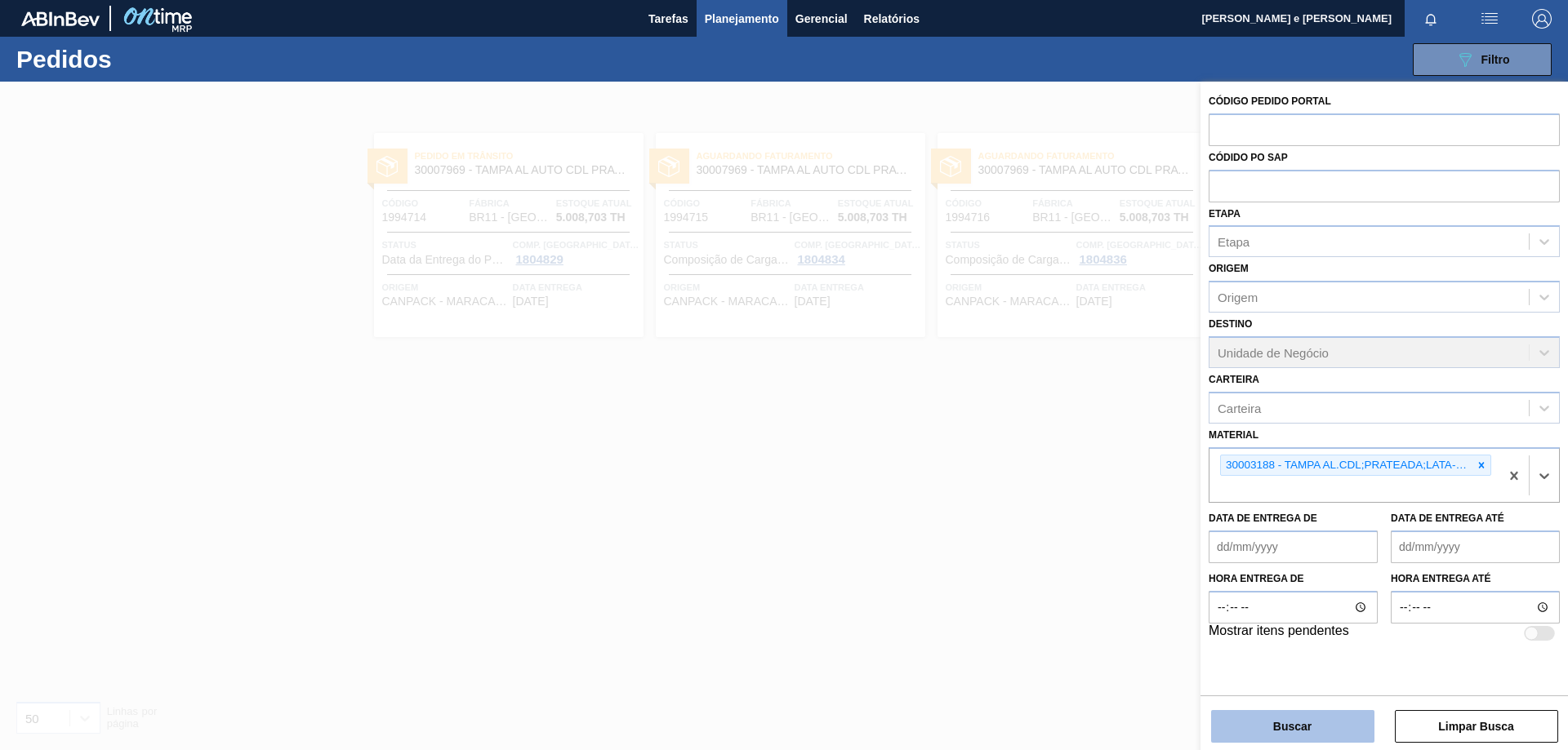
click at [1261, 726] on button "Buscar" at bounding box center [1292, 726] width 163 height 32
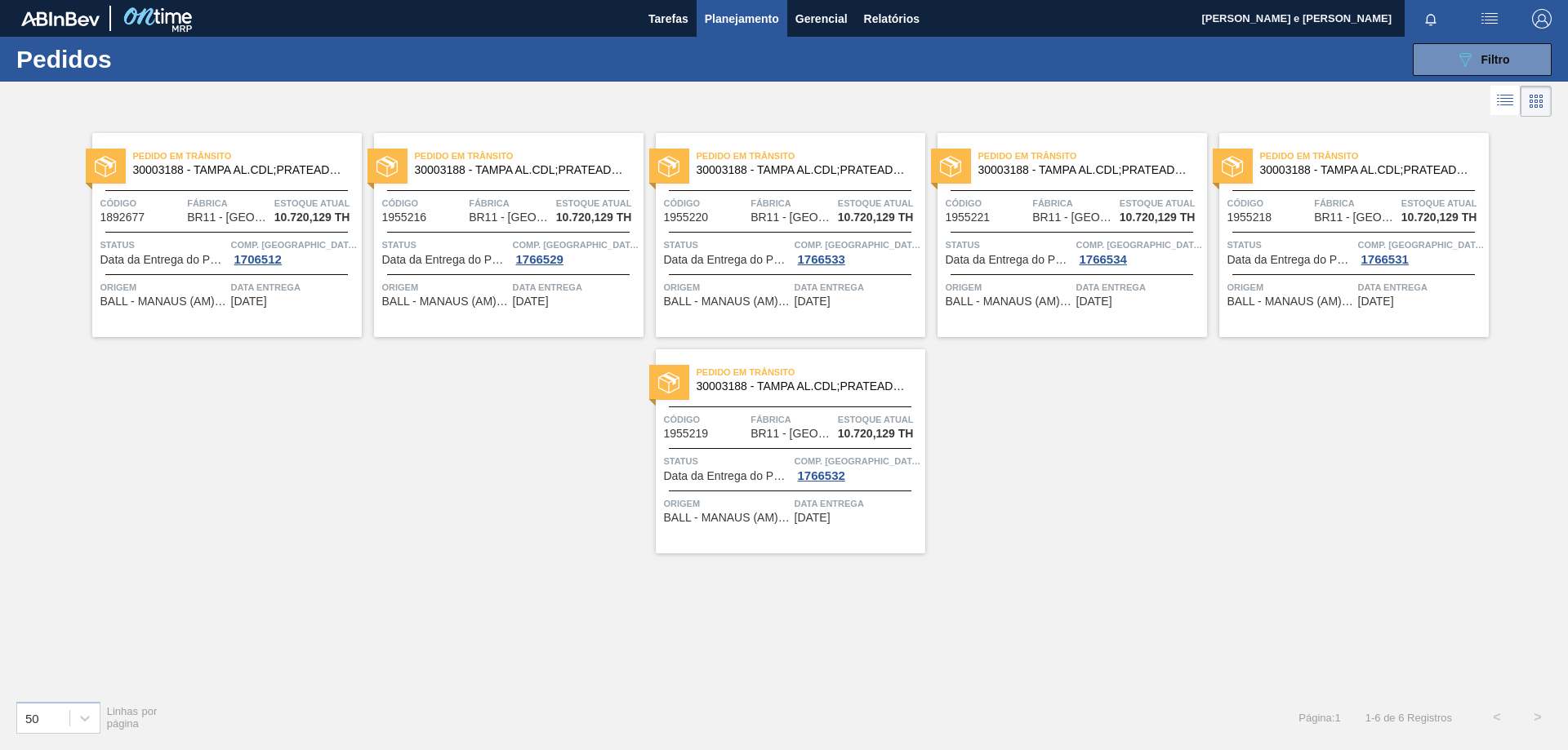
click at [292, 255] on div "Comp. Carga 1706512" at bounding box center [293, 251] width 126 height 29
click at [295, 205] on span "Estoque atual" at bounding box center [315, 202] width 83 height 17
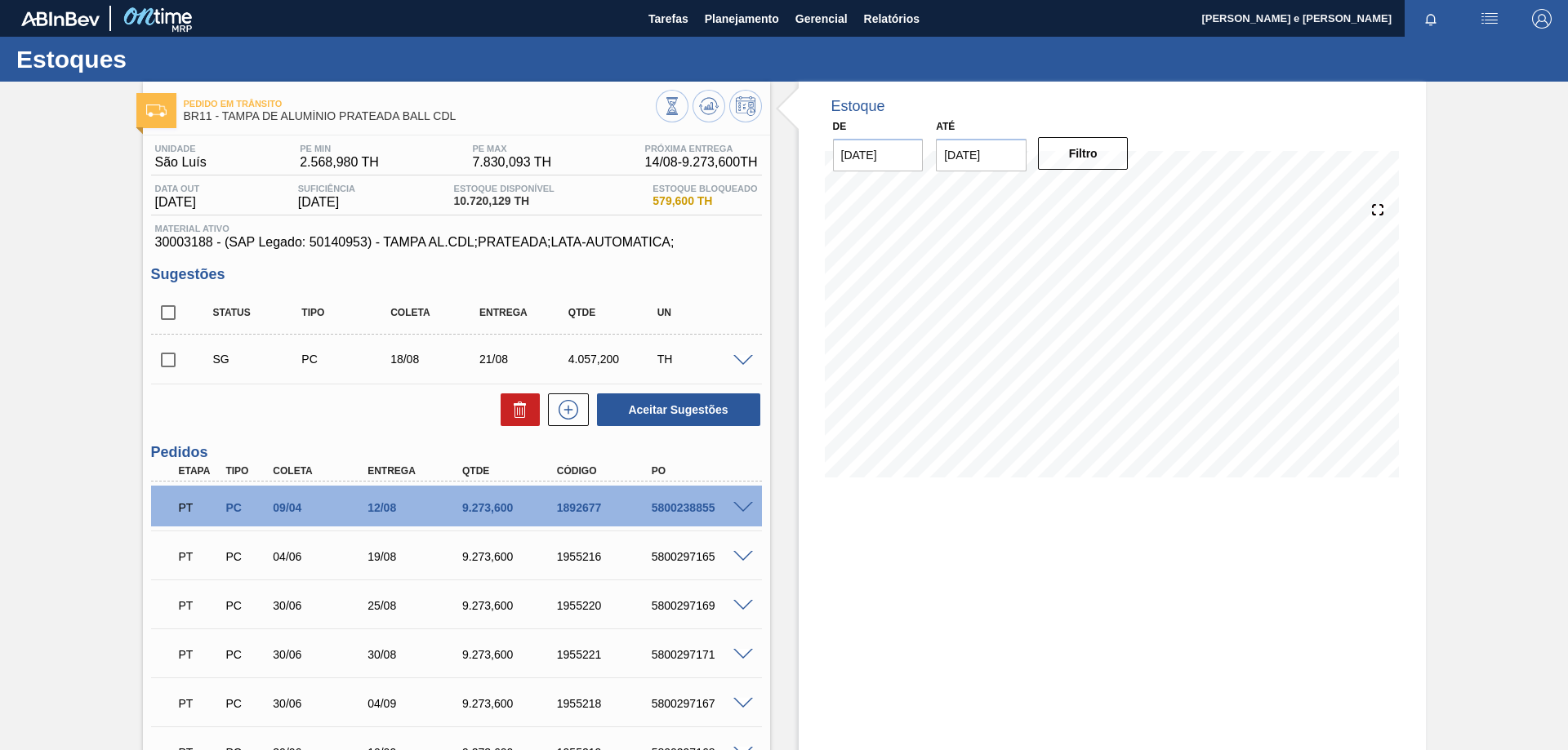
click at [1121, 590] on div "Estoque De [DATE] Até [DATE] Filtro 17/08 Projeção de Estoque -2,488.387 [DOMAI…" at bounding box center [1111, 562] width 627 height 963
